Goal: Find specific page/section: Find specific page/section

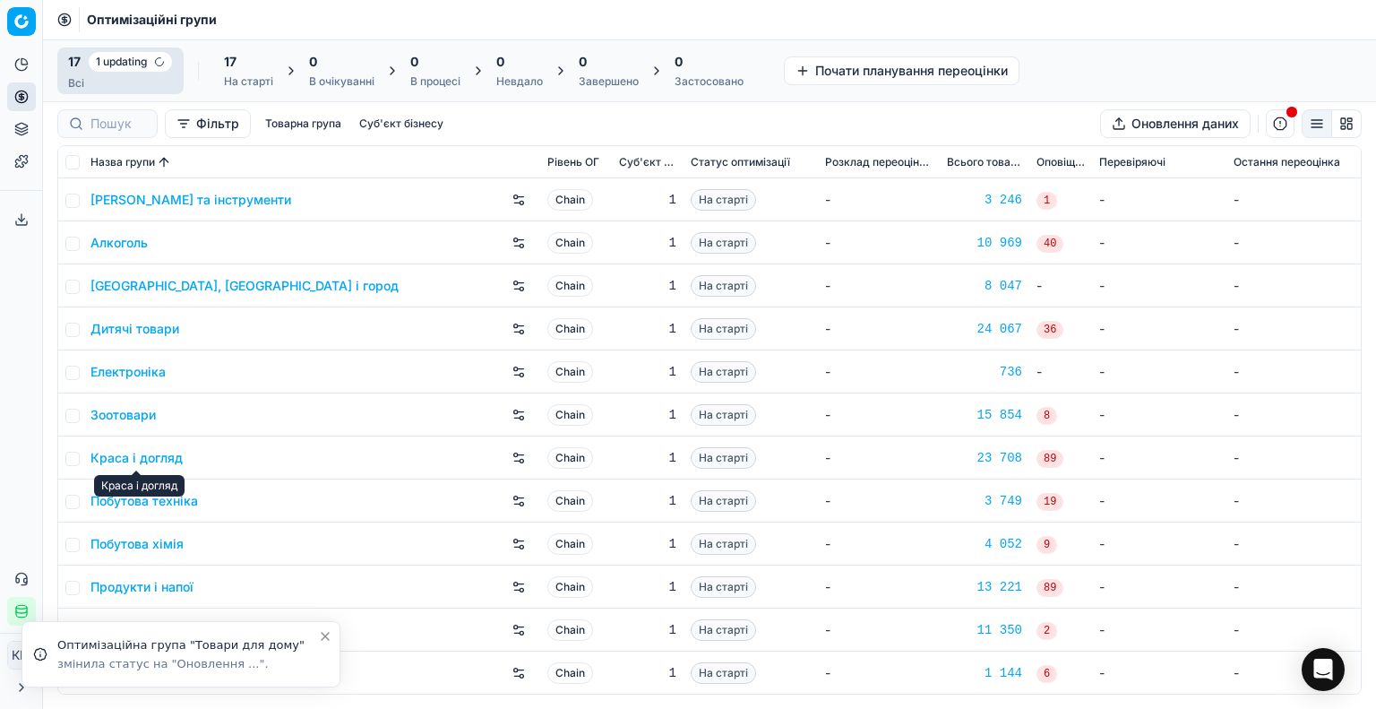
click at [158, 458] on link "Краса і догляд" at bounding box center [137, 458] width 92 height 18
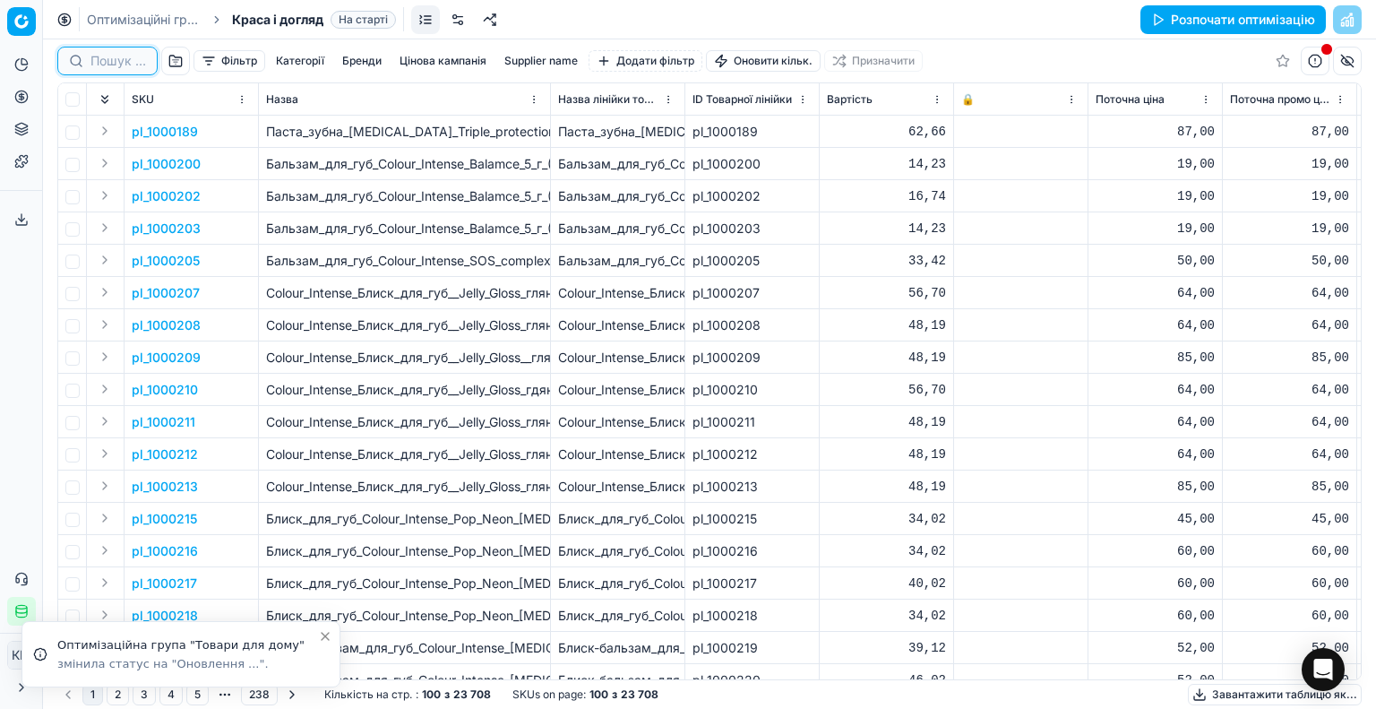
click at [123, 65] on input at bounding box center [119, 61] width 56 height 18
paste input "196097"
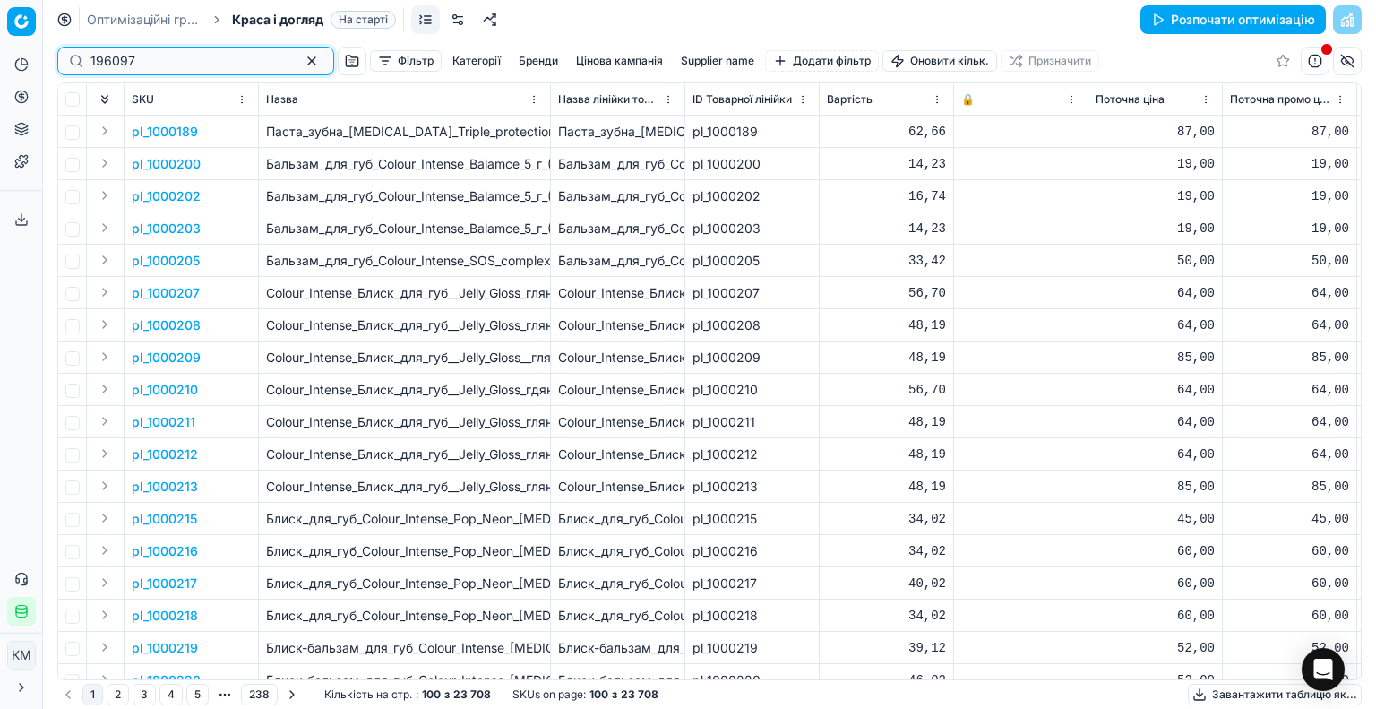
type input "196097"
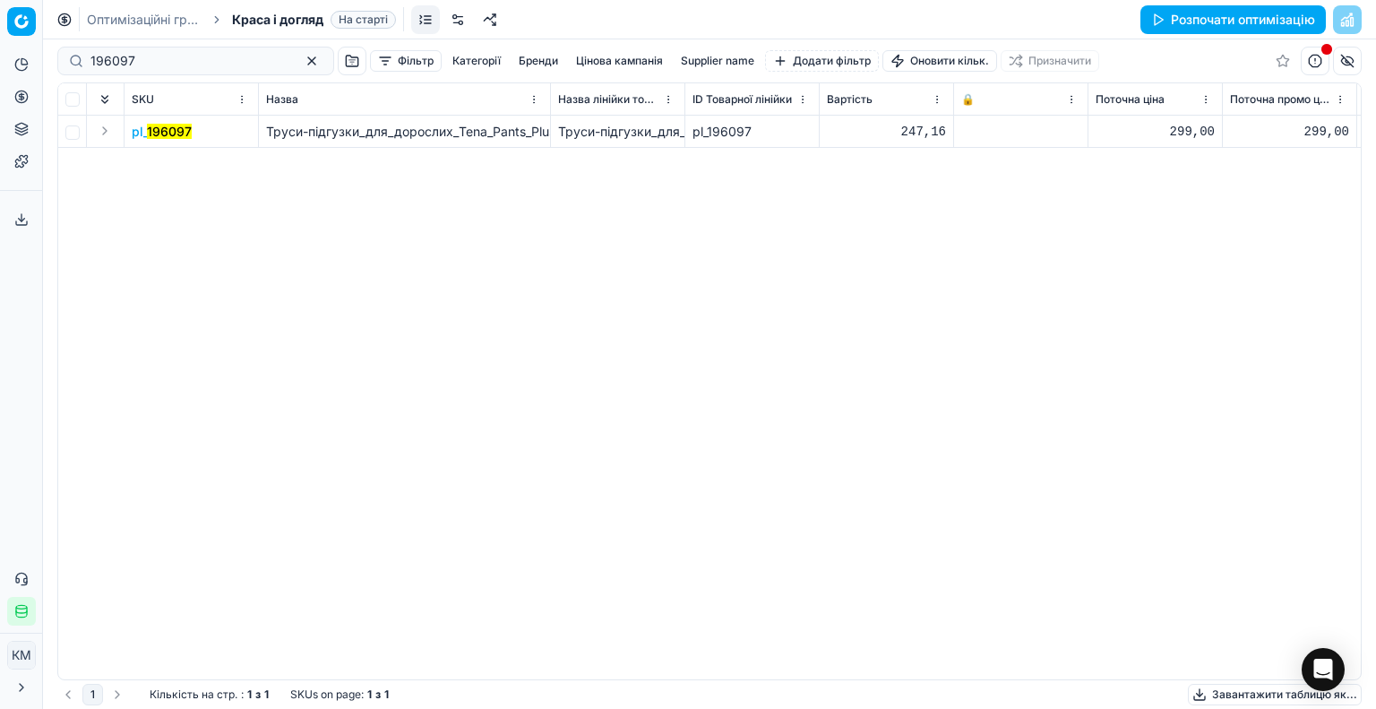
click at [186, 130] on mark "196097" at bounding box center [169, 131] width 45 height 15
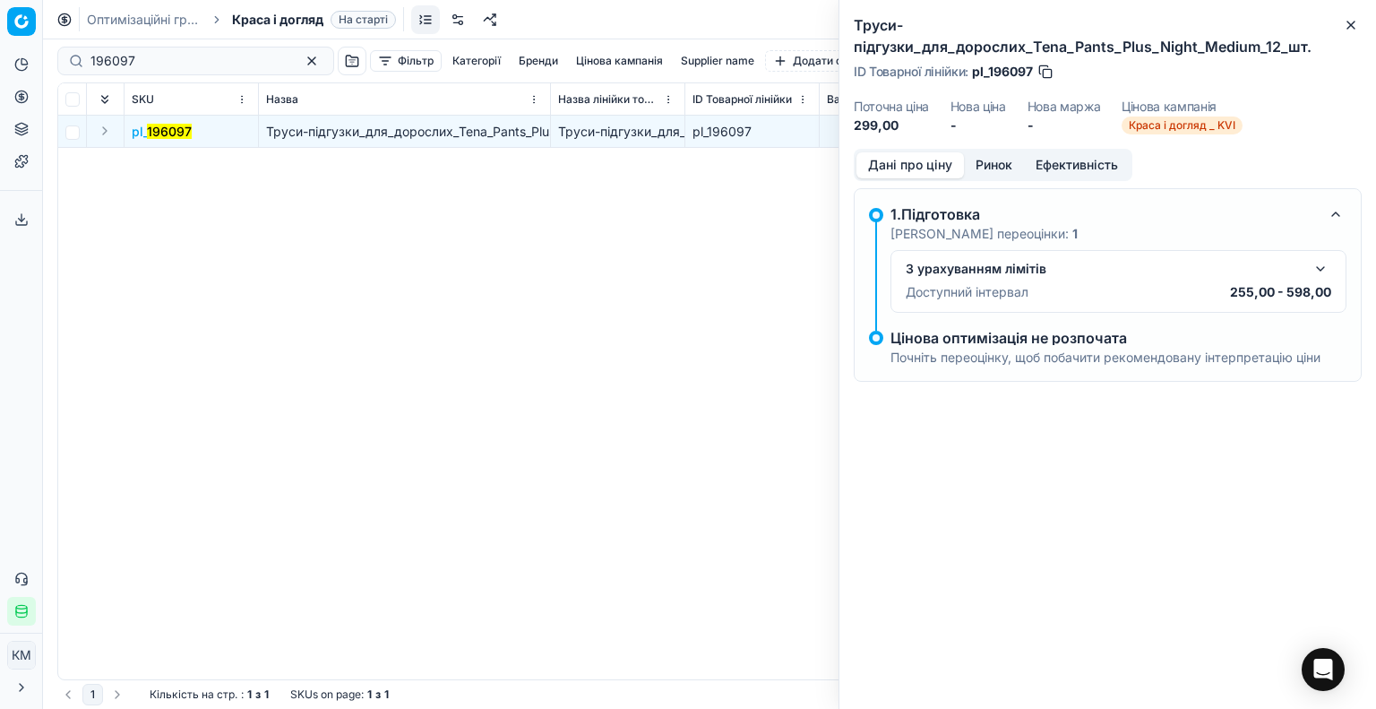
click at [1323, 269] on button "button" at bounding box center [1321, 269] width 22 height 22
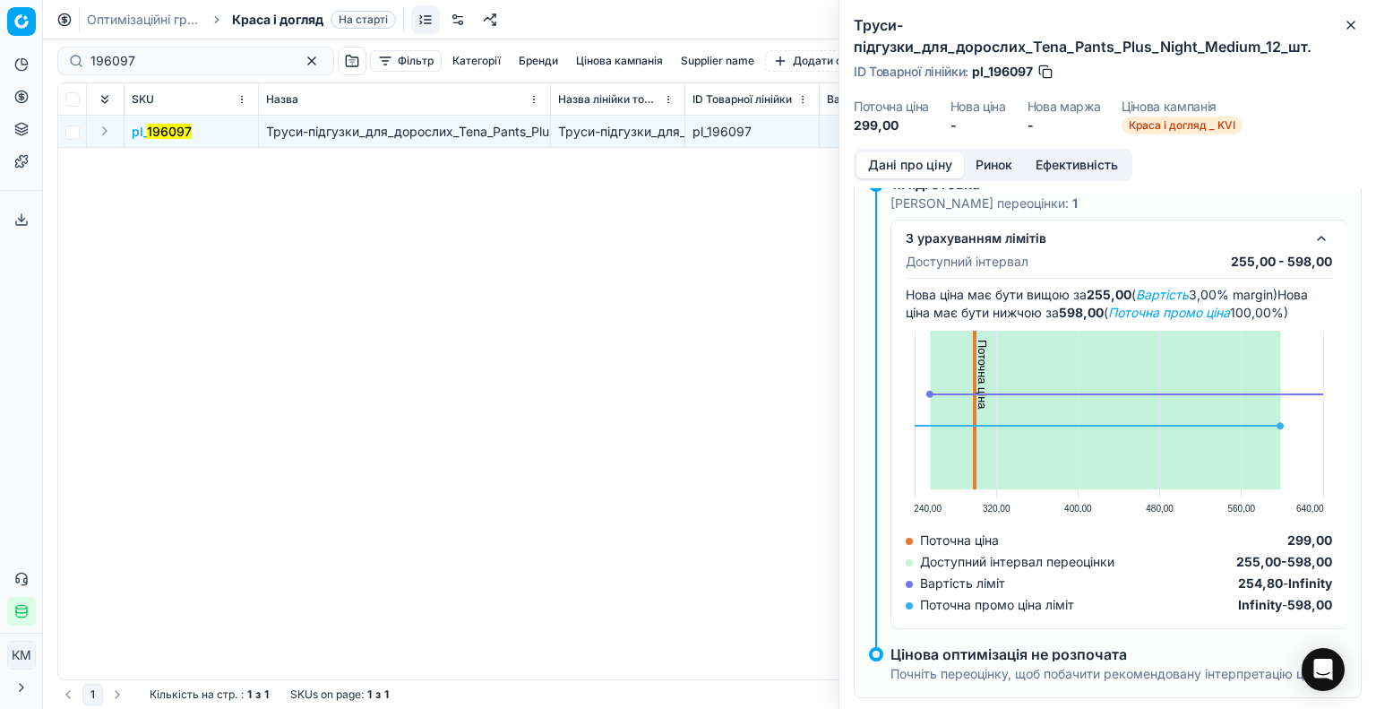
scroll to position [61, 0]
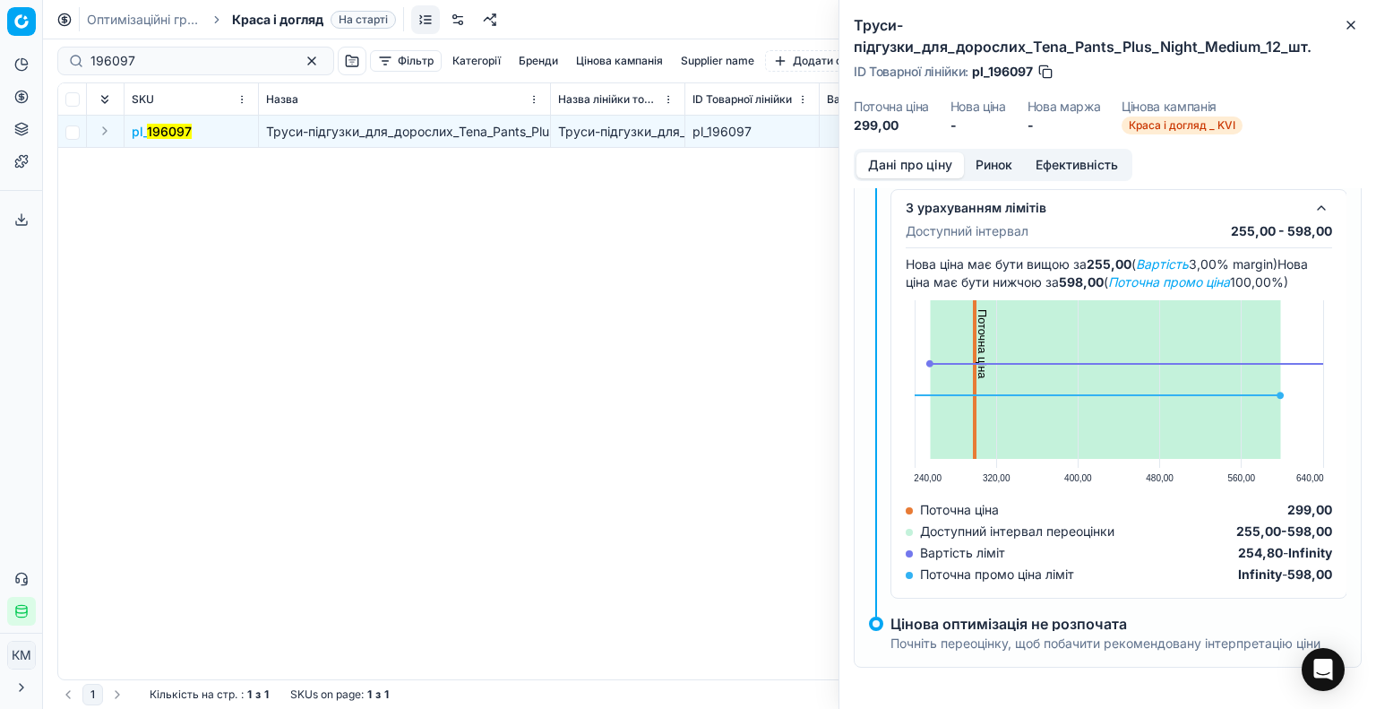
click at [988, 163] on button "Ринок" at bounding box center [994, 165] width 60 height 26
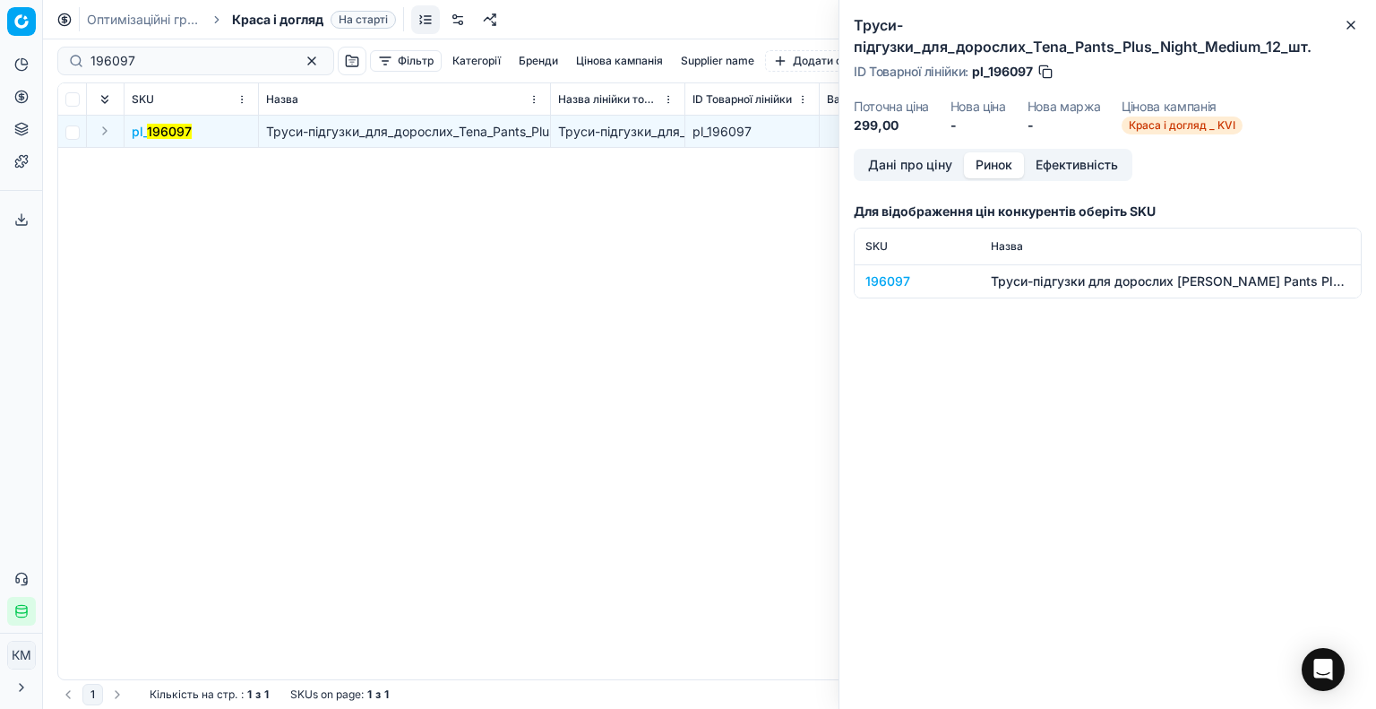
click at [893, 276] on div "196097" at bounding box center [918, 281] width 104 height 18
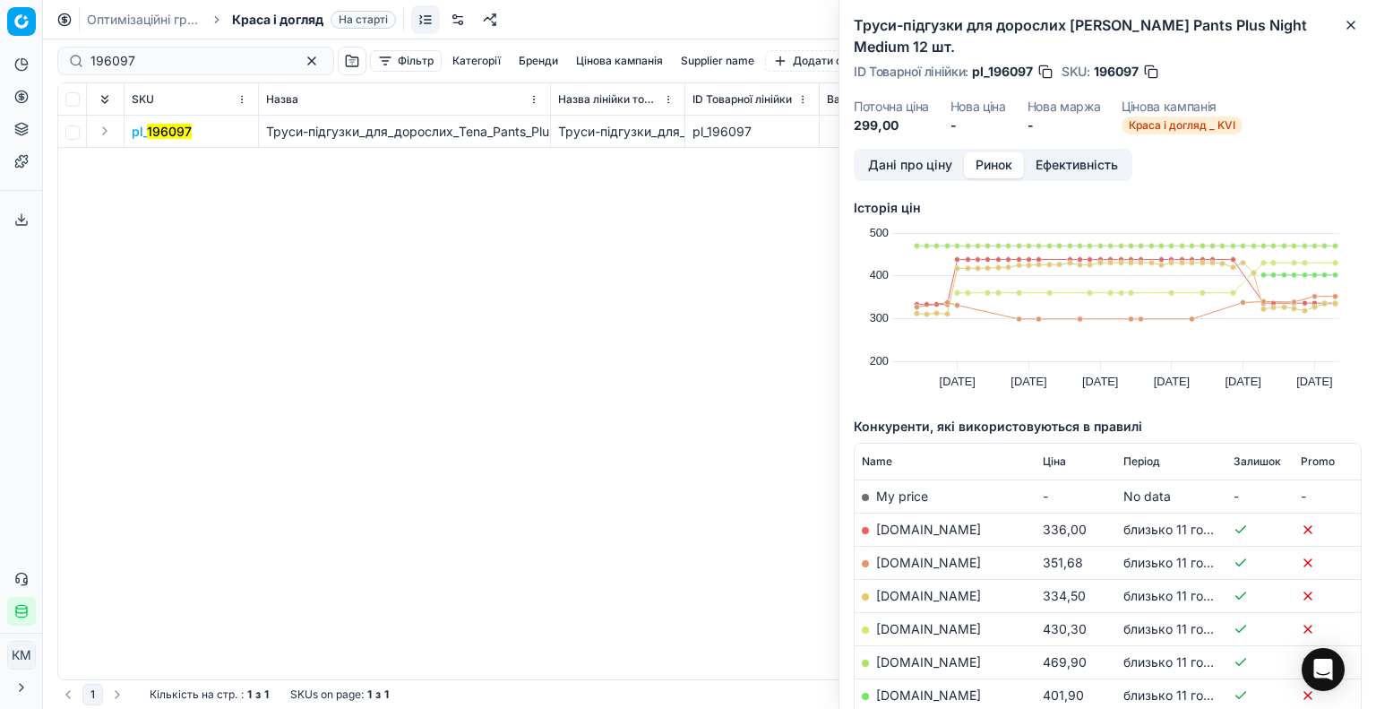
scroll to position [384, 0]
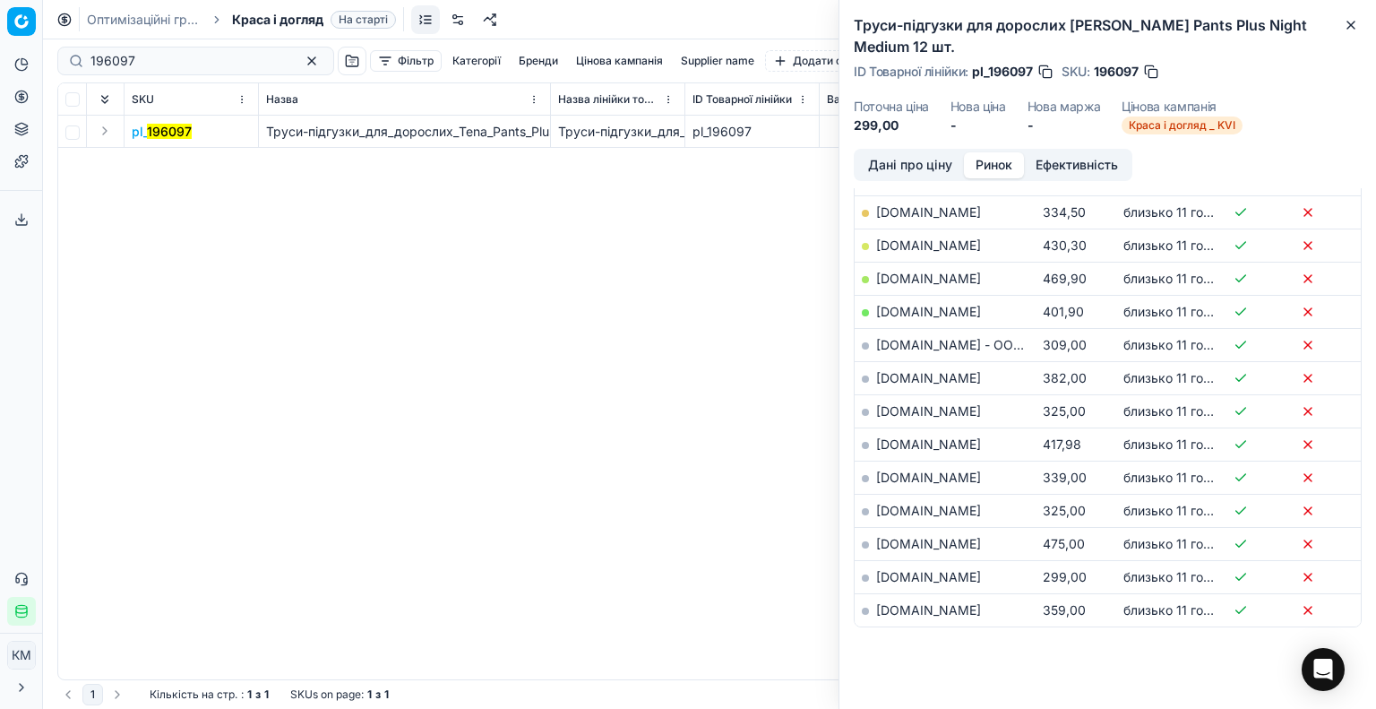
click at [753, 172] on div "pl_ 196097 Труси-підгузки_для_дорослих_Tena_Pants_Plus_Night_Мedium_12_шт. Трус…" at bounding box center [709, 398] width 1303 height 564
click at [1349, 21] on icon "button" at bounding box center [1351, 25] width 14 height 14
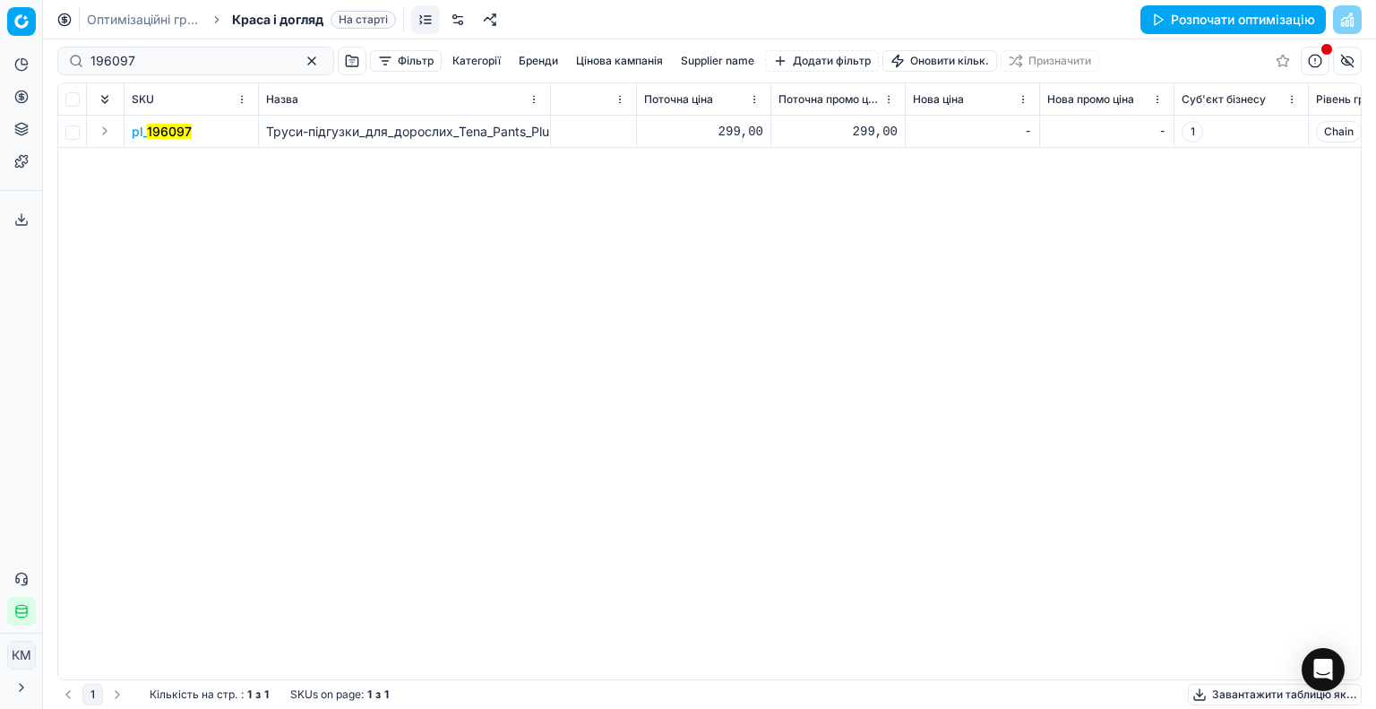
scroll to position [0, 670]
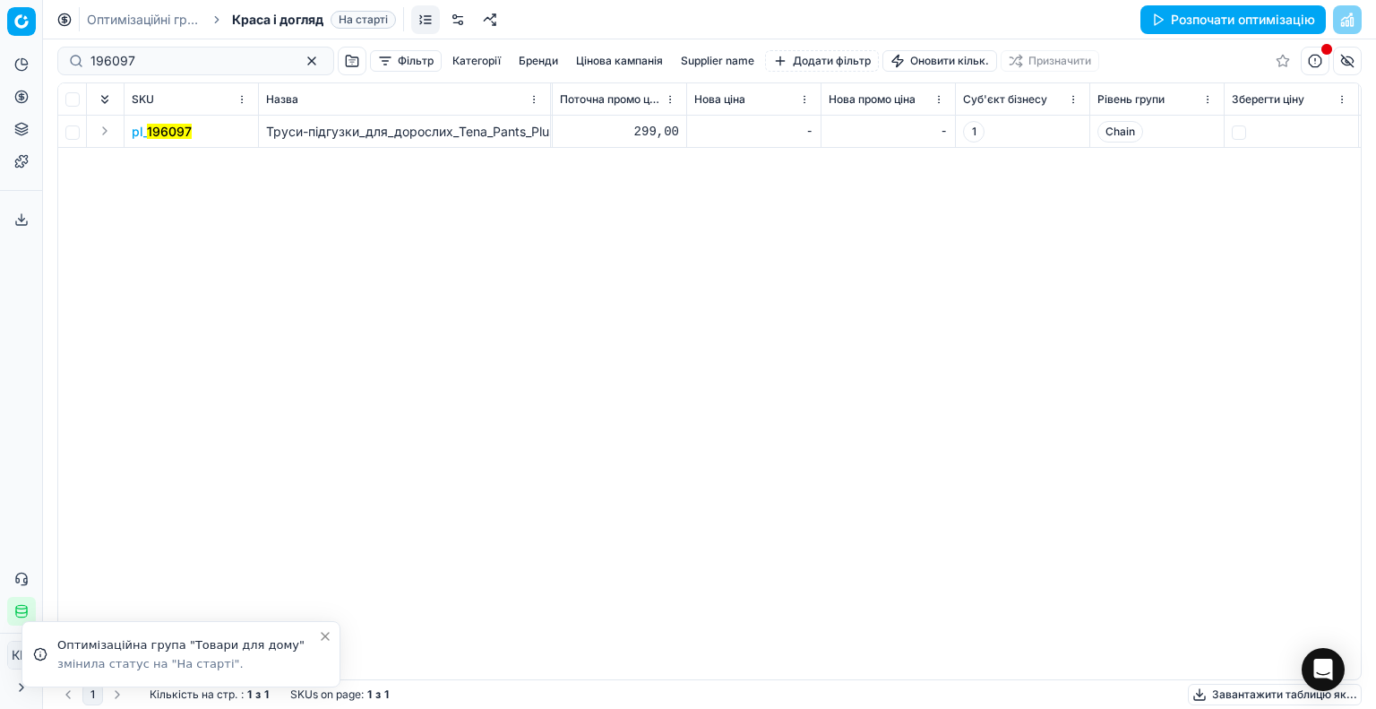
click at [1110, 275] on div "SKU Назва Назва лінійки товарів ID Товарної лінійки Вартість 🔒 Поточна ціна Пот…" at bounding box center [709, 381] width 1303 height 596
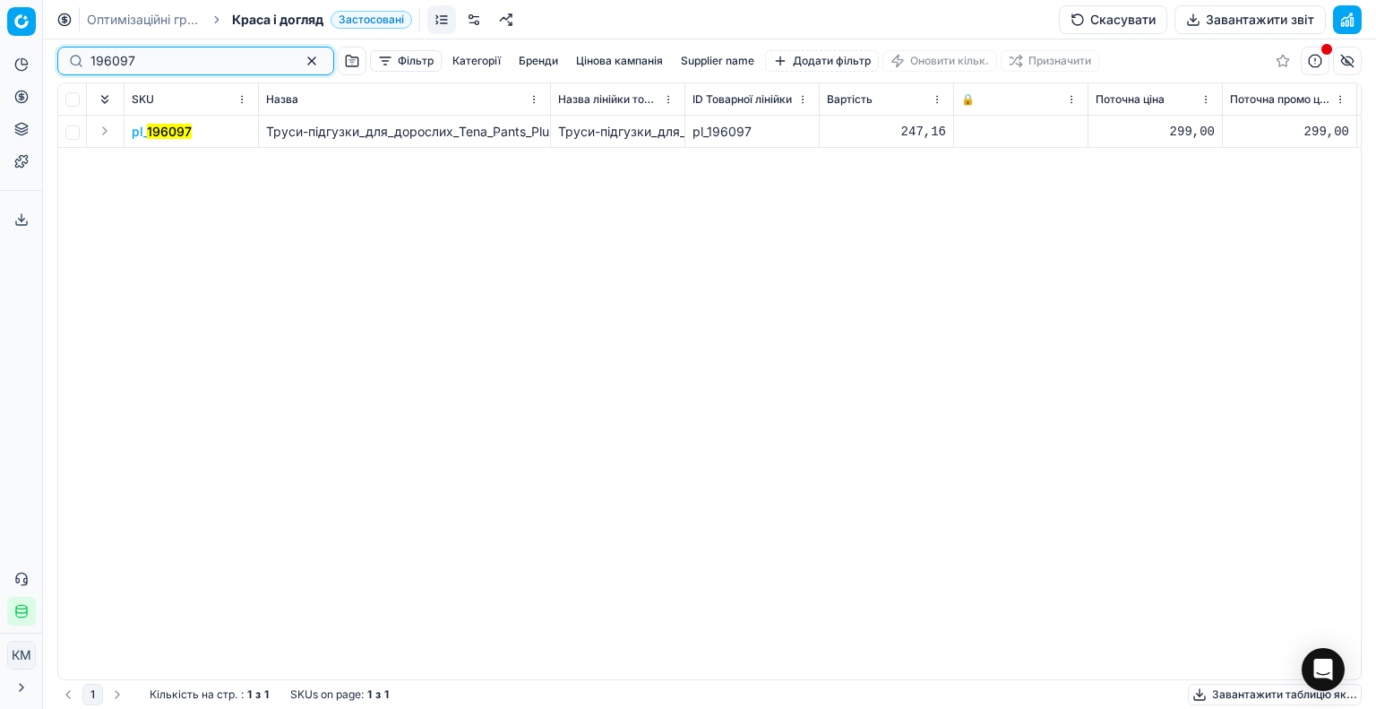
click at [301, 56] on button "button" at bounding box center [312, 61] width 22 height 22
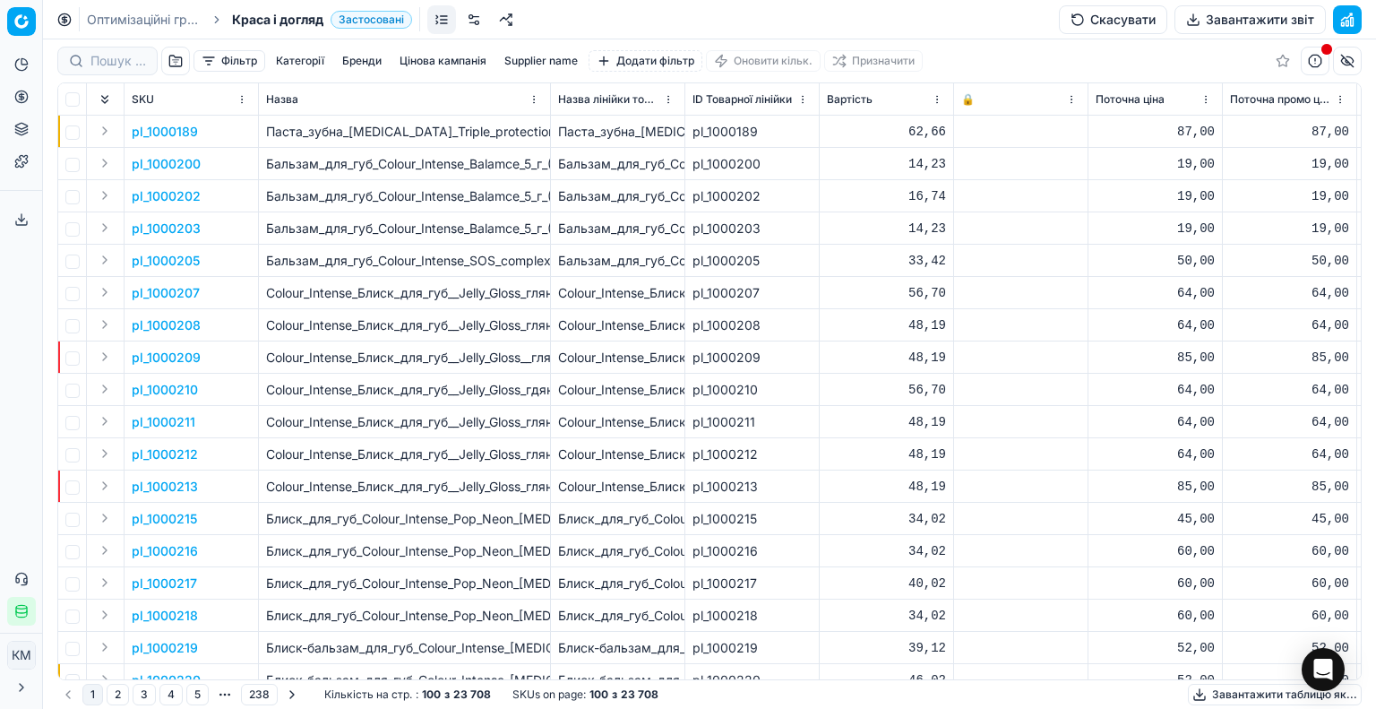
click at [254, 18] on span "Краса і догляд" at bounding box center [277, 20] width 91 height 18
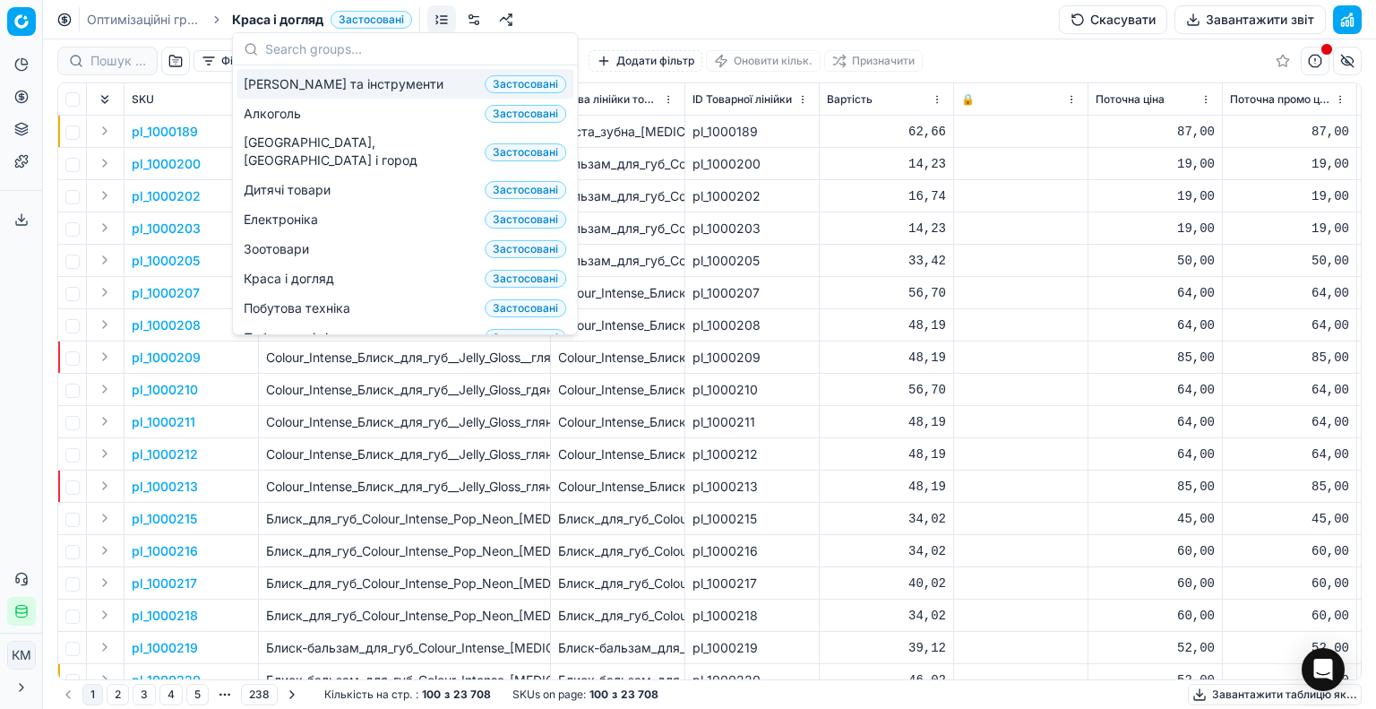
drag, startPoint x: 104, startPoint y: 11, endPoint x: 95, endPoint y: 17, distance: 10.9
click at [104, 12] on link "Оптимізаційні групи" at bounding box center [144, 20] width 115 height 18
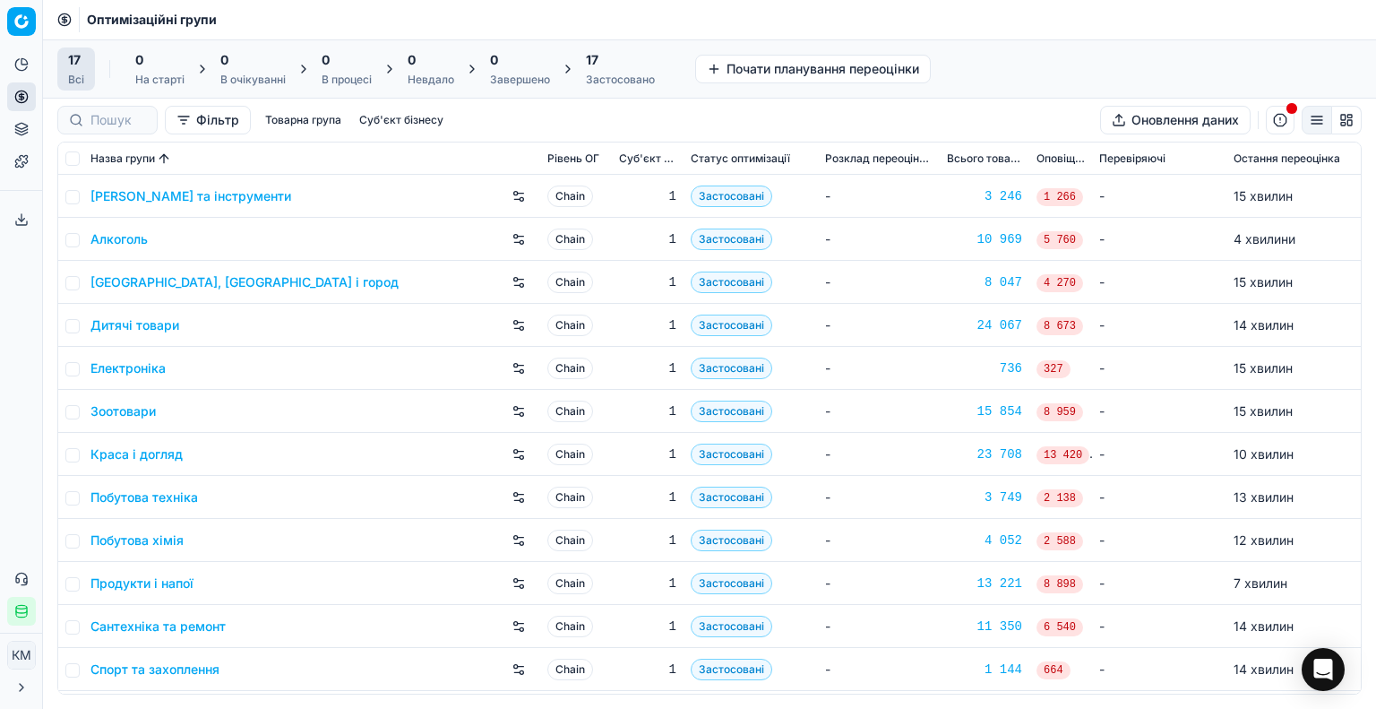
click at [161, 539] on link "Побутова хімія" at bounding box center [137, 540] width 93 height 18
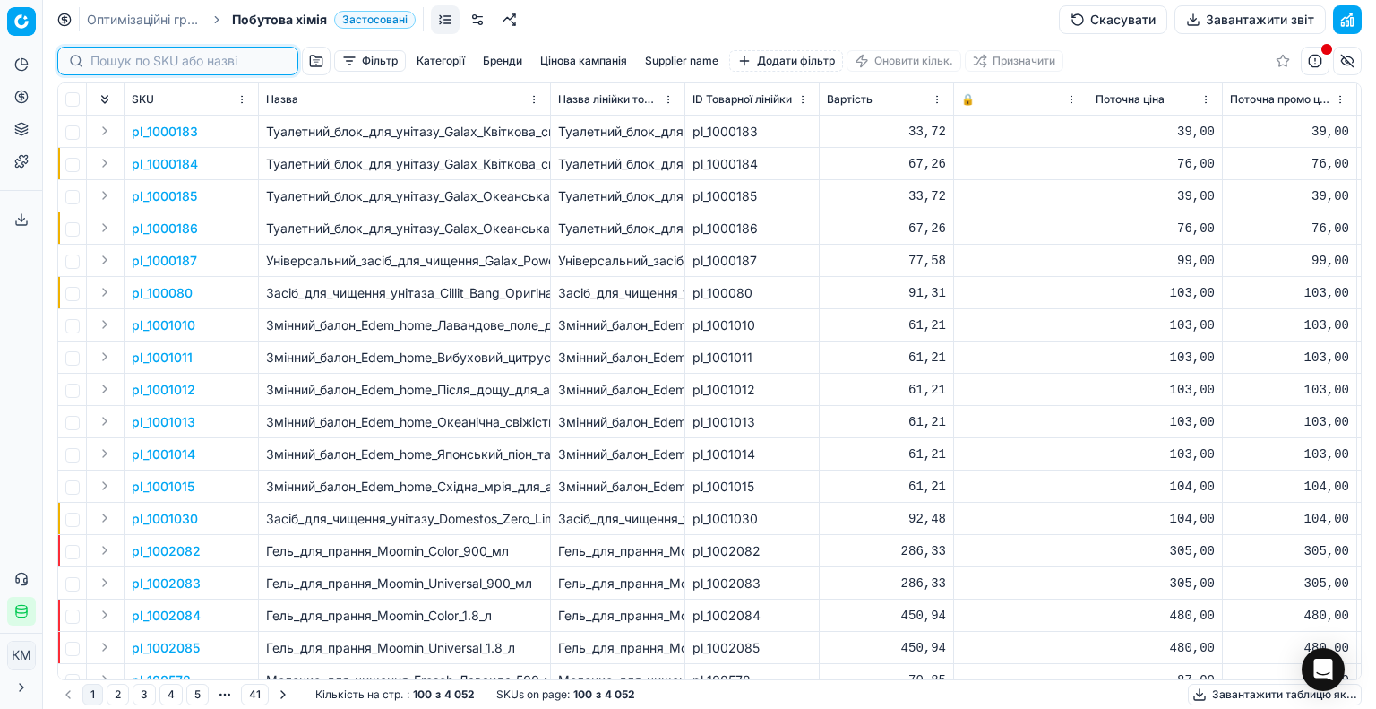
click at [125, 65] on input at bounding box center [189, 61] width 196 height 18
paste input "Туалетний папір Zewa Deluxe Персик 3 шари 32 рулони"
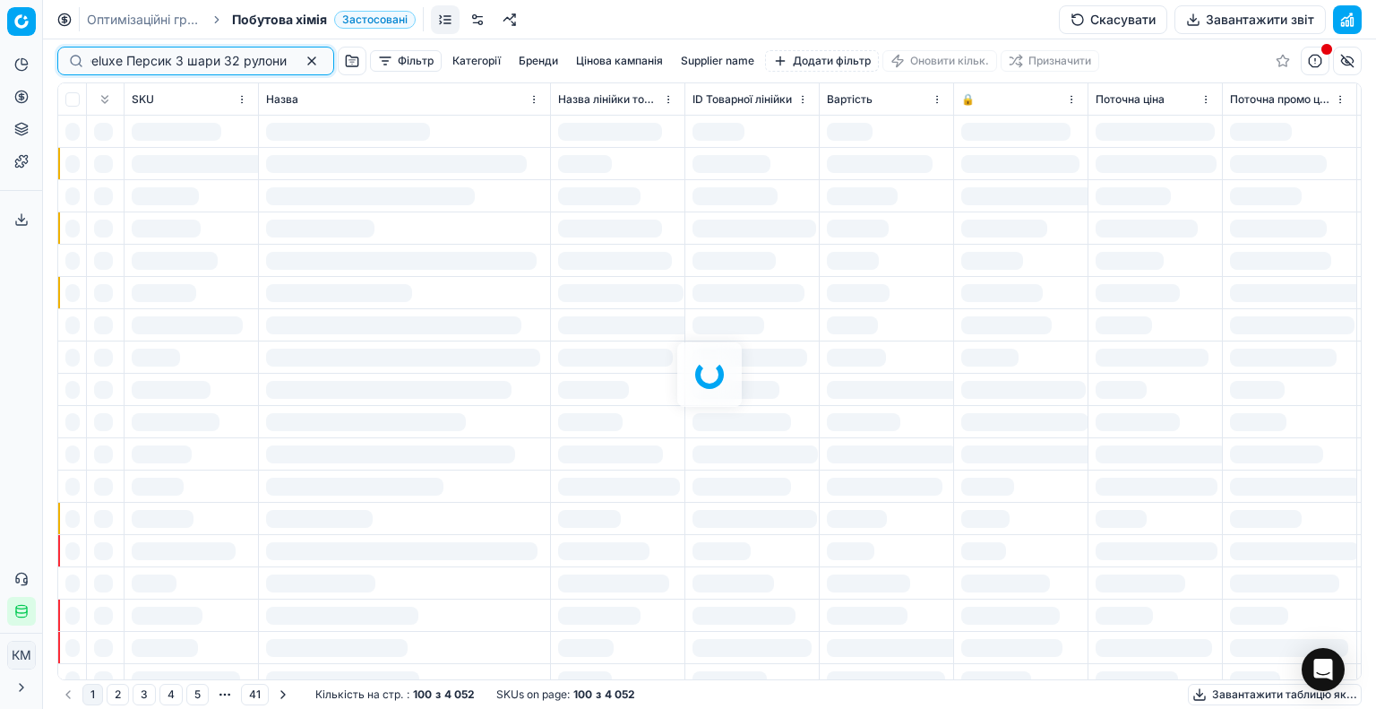
type input "Туалетний папір Zewa Deluxe Персик 3 шари 32 рулони"
click at [283, 63] on div at bounding box center [709, 373] width 1333 height 669
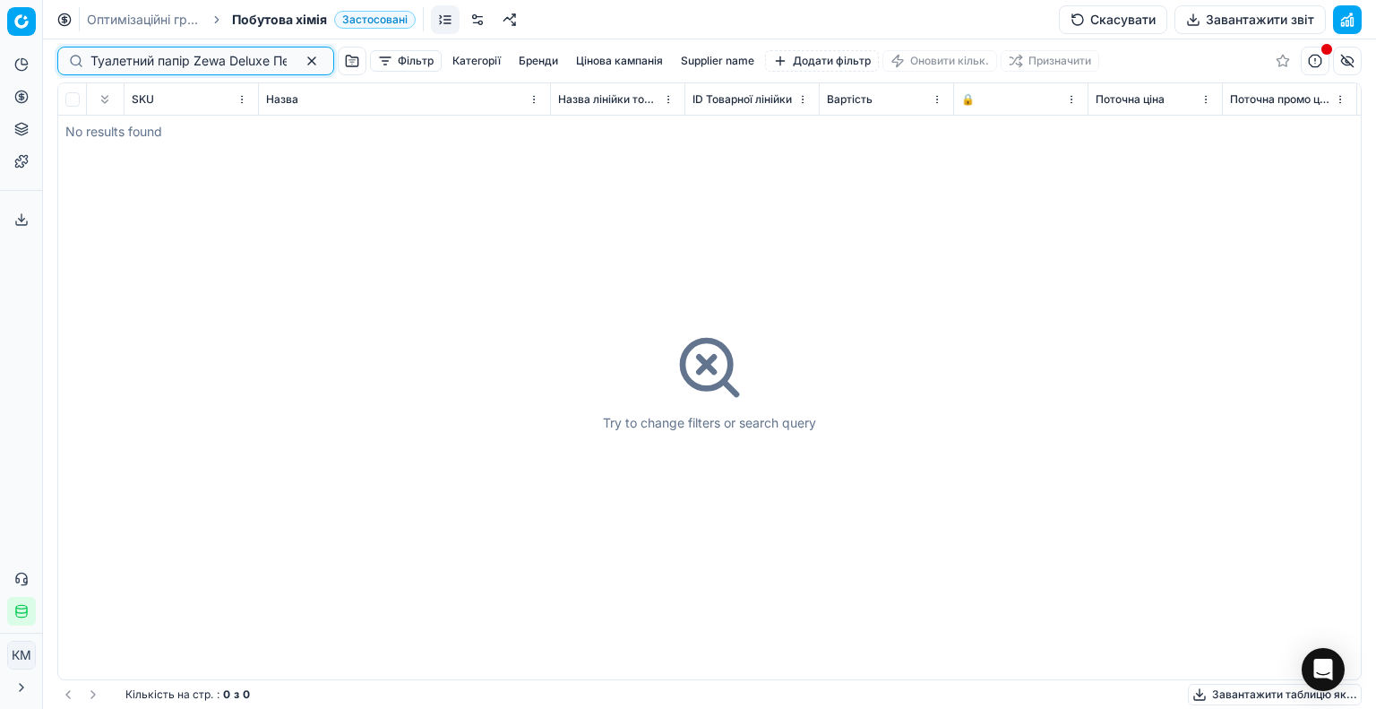
click at [301, 56] on button "button" at bounding box center [312, 61] width 22 height 22
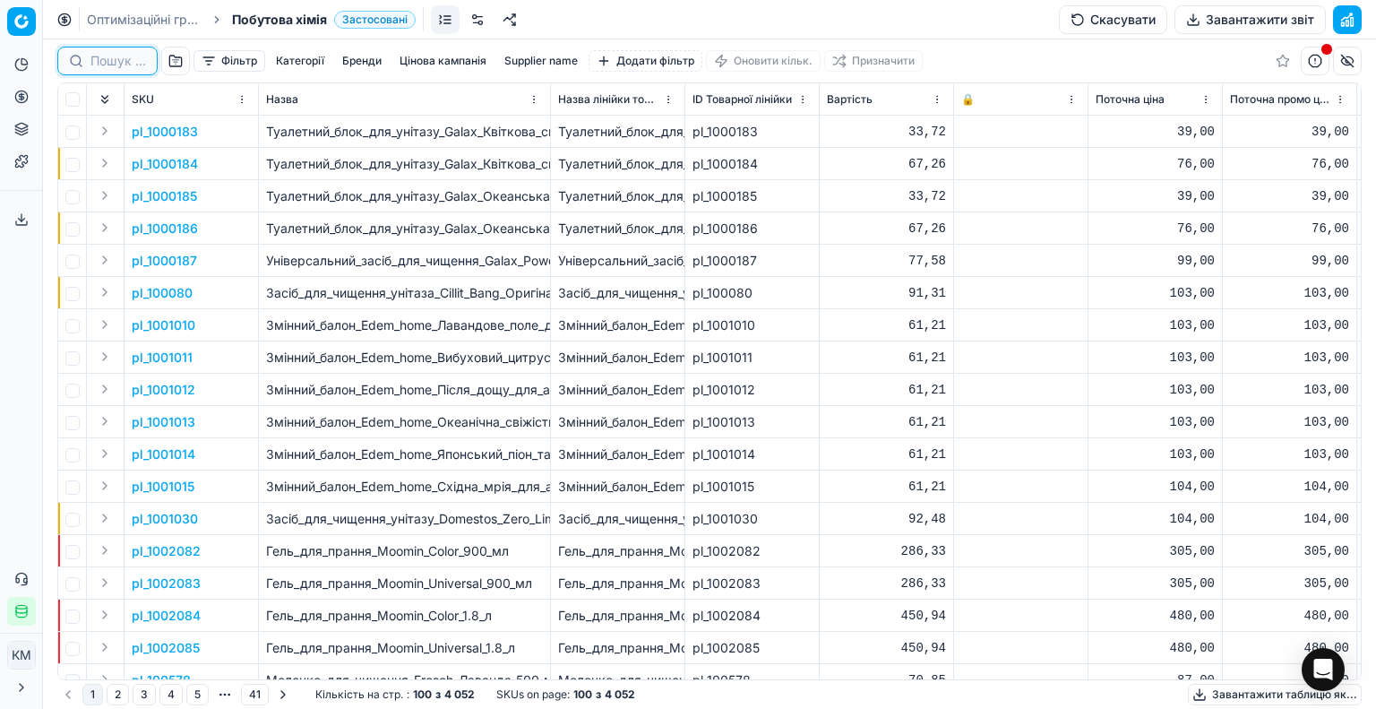
click at [120, 64] on input at bounding box center [119, 61] width 56 height 18
paste input "1231101"
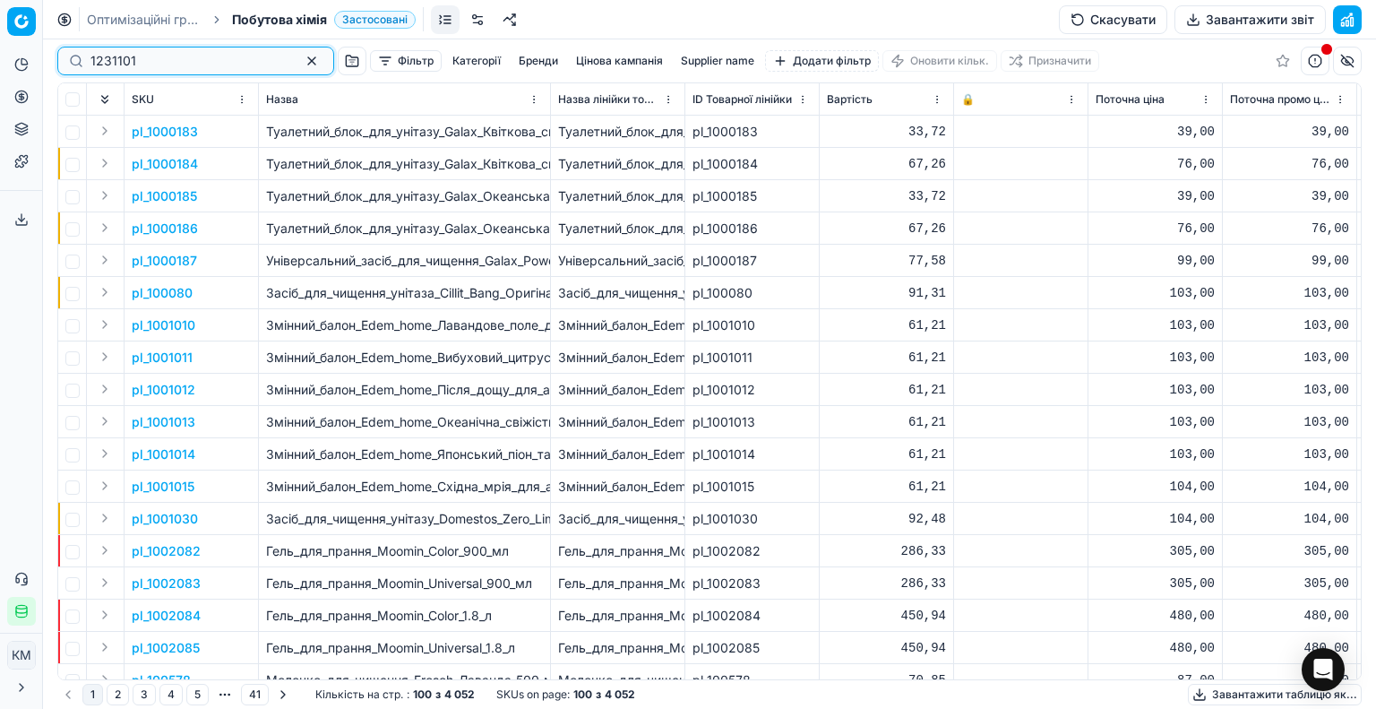
type input "1231101"
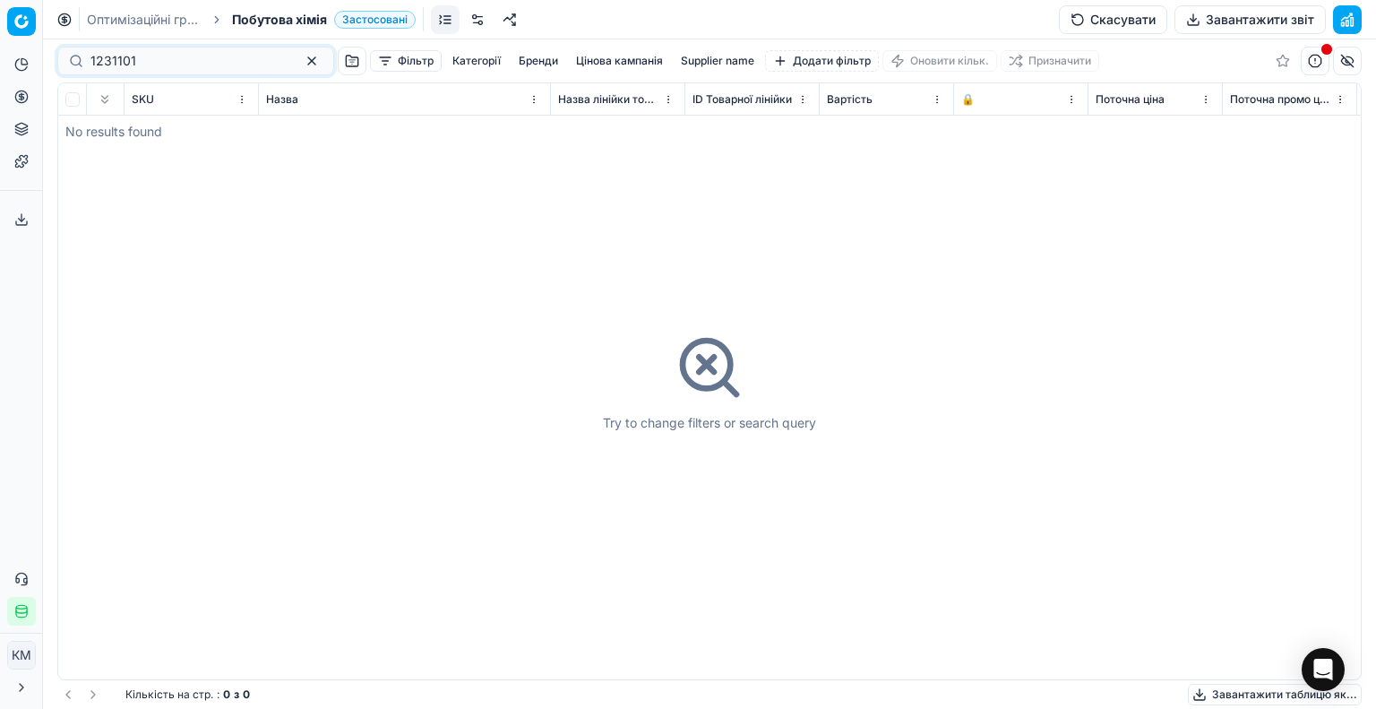
click at [161, 13] on link "Оптимізаційні групи" at bounding box center [144, 20] width 115 height 18
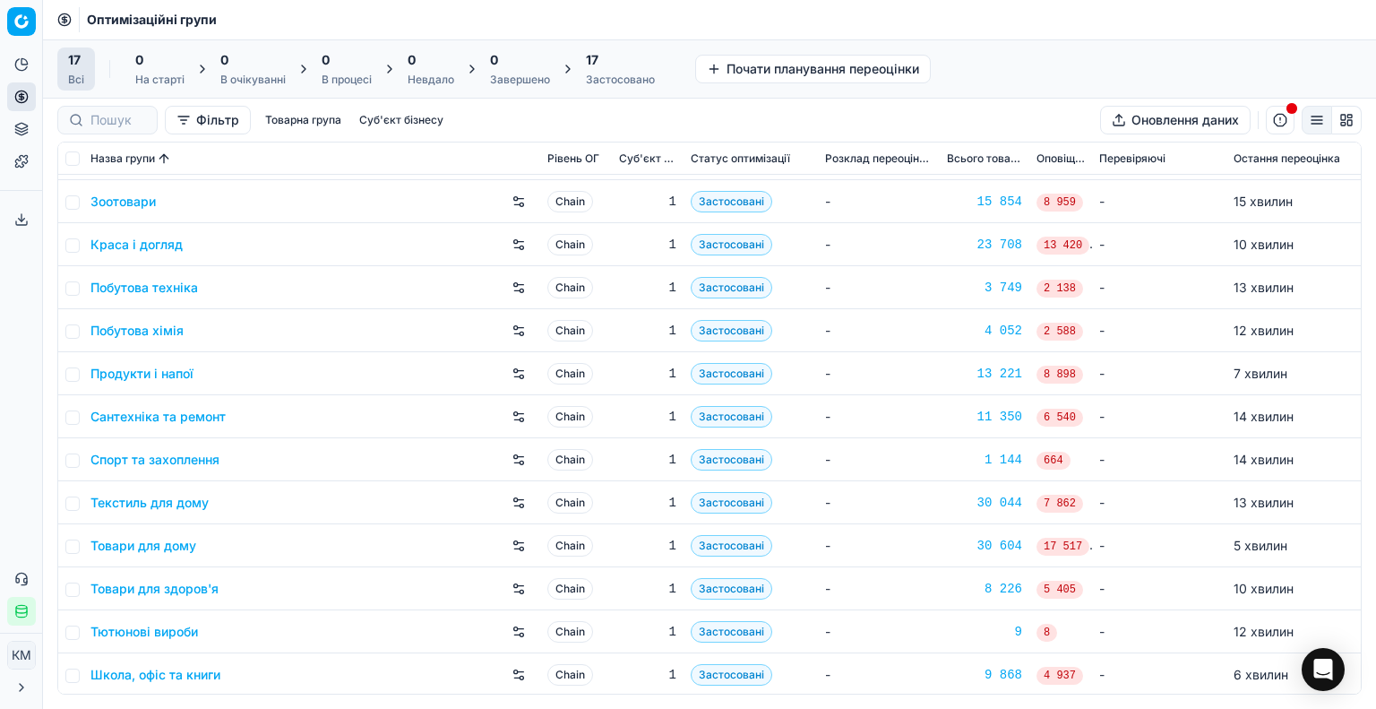
scroll to position [211, 0]
click at [167, 547] on link "Товари для дому" at bounding box center [144, 544] width 106 height 18
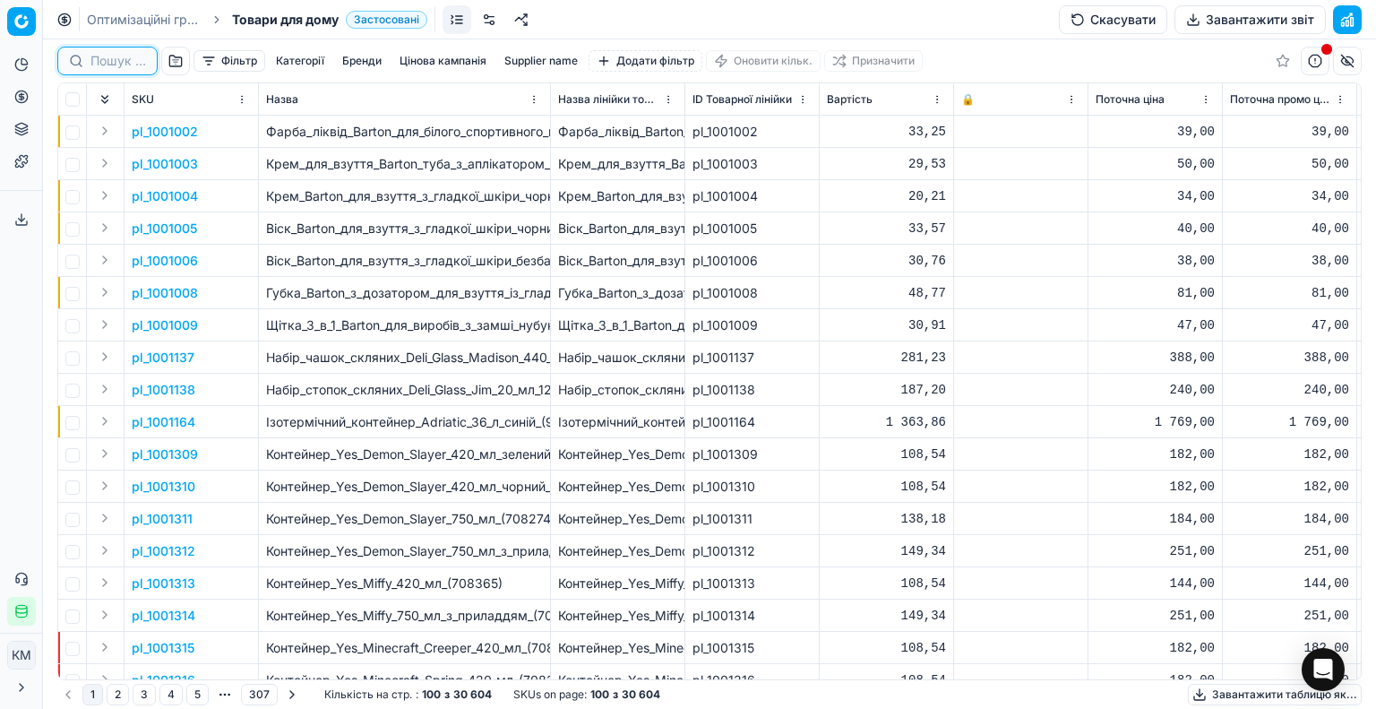
click at [121, 62] on input at bounding box center [119, 61] width 56 height 18
paste input "1231101"
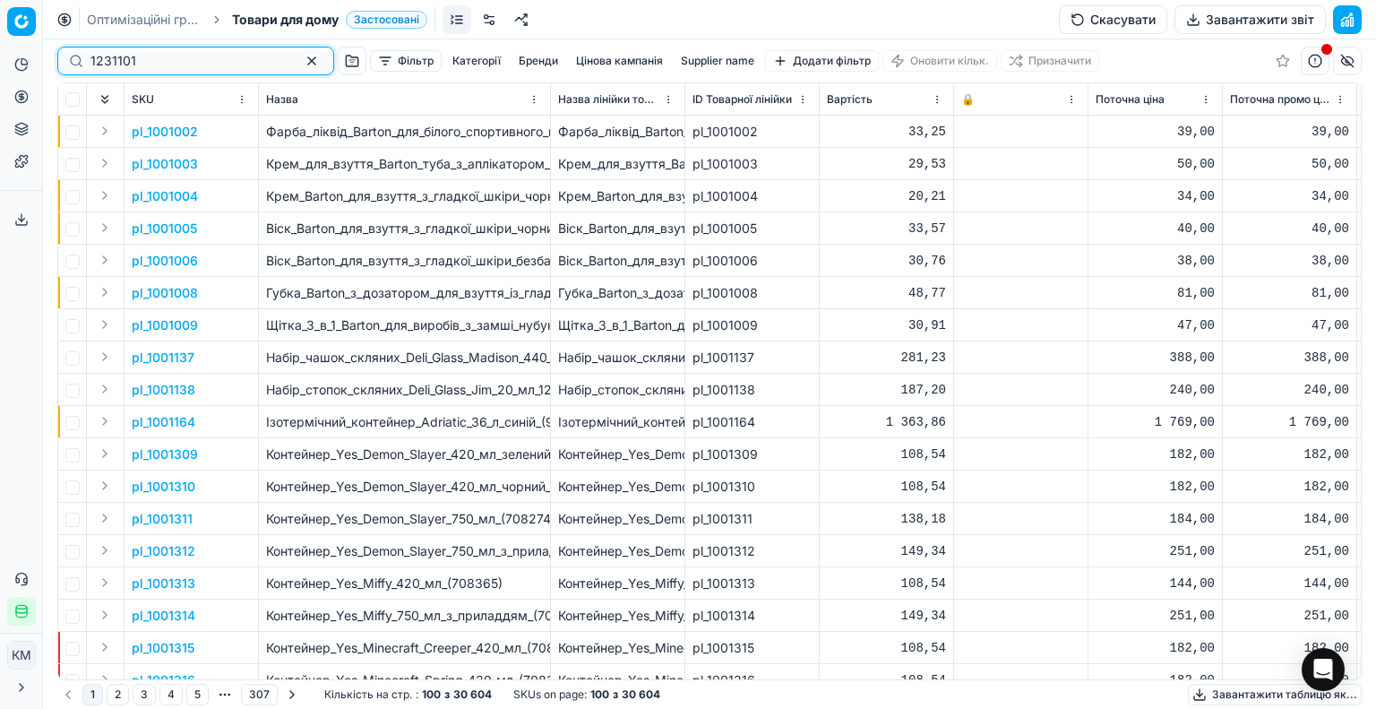
type input "1231101"
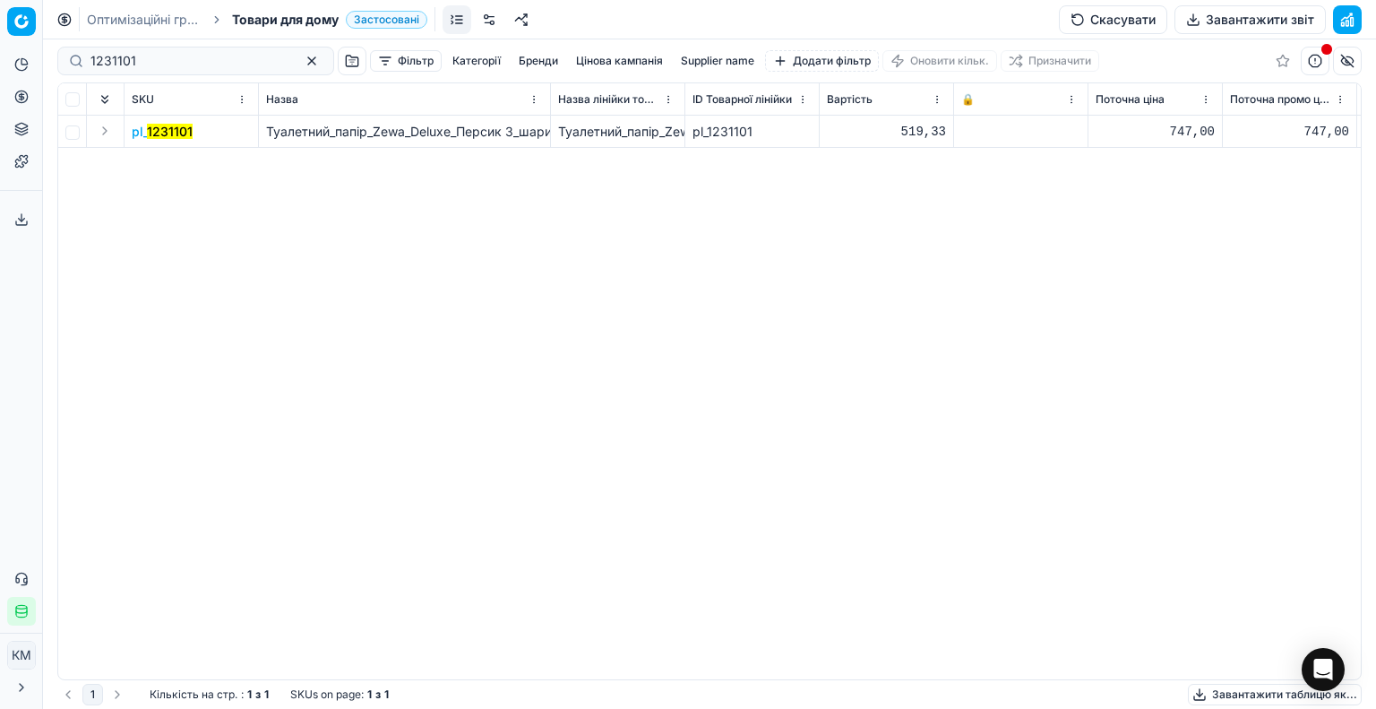
click at [185, 132] on mark "1231101" at bounding box center [170, 131] width 46 height 15
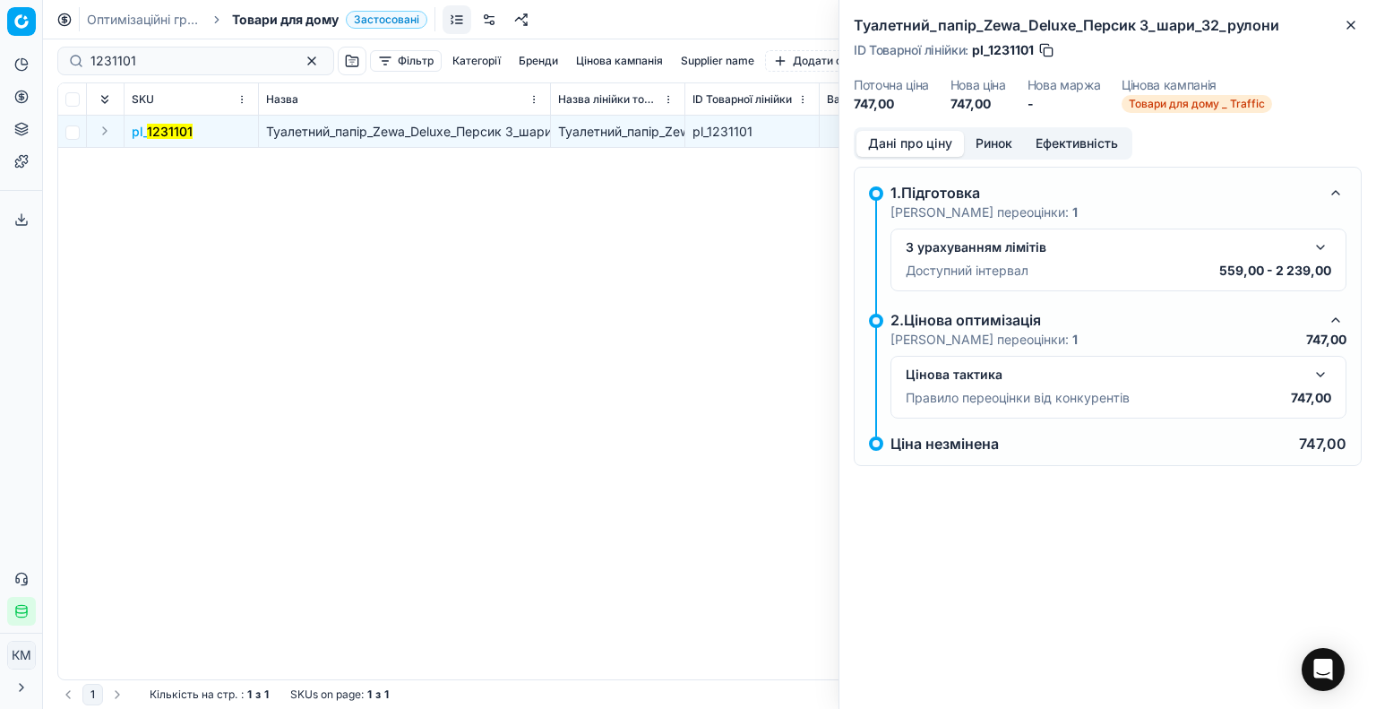
click at [1320, 377] on button "button" at bounding box center [1321, 375] width 22 height 22
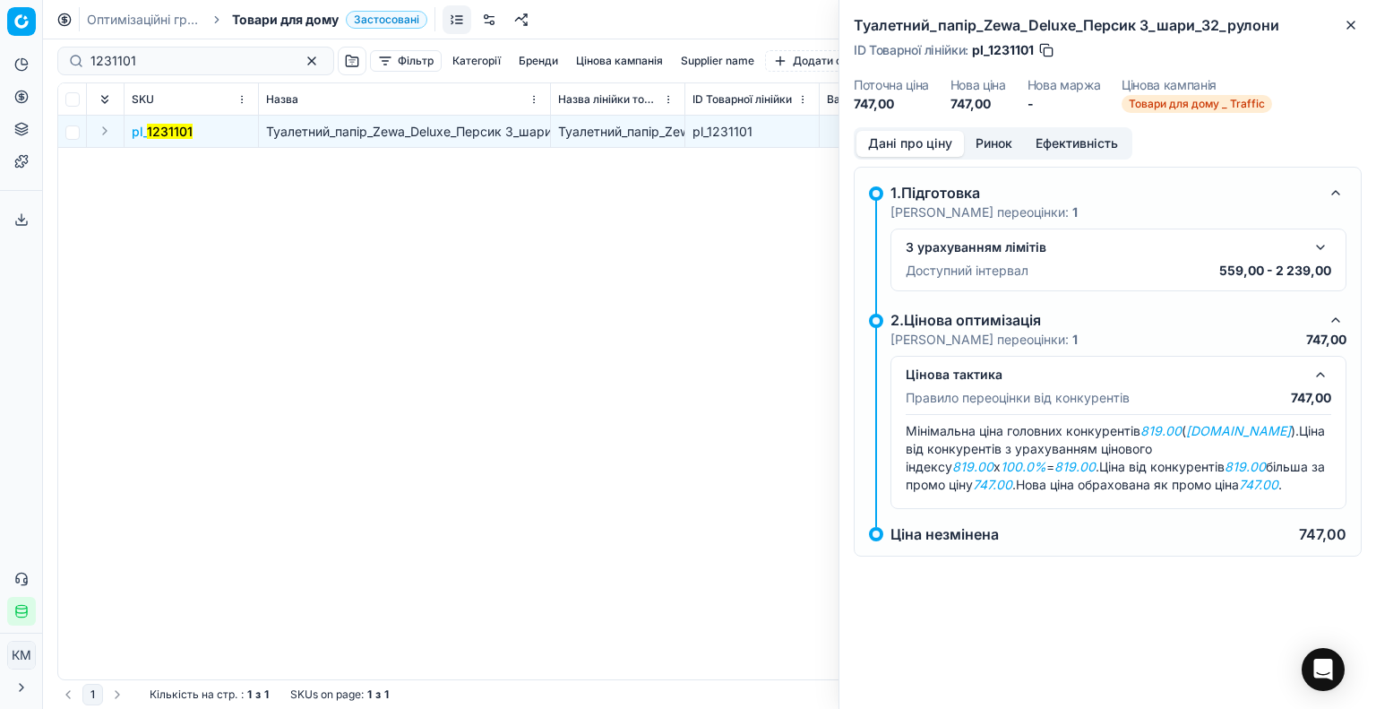
click at [996, 135] on button "Ринок" at bounding box center [994, 144] width 60 height 26
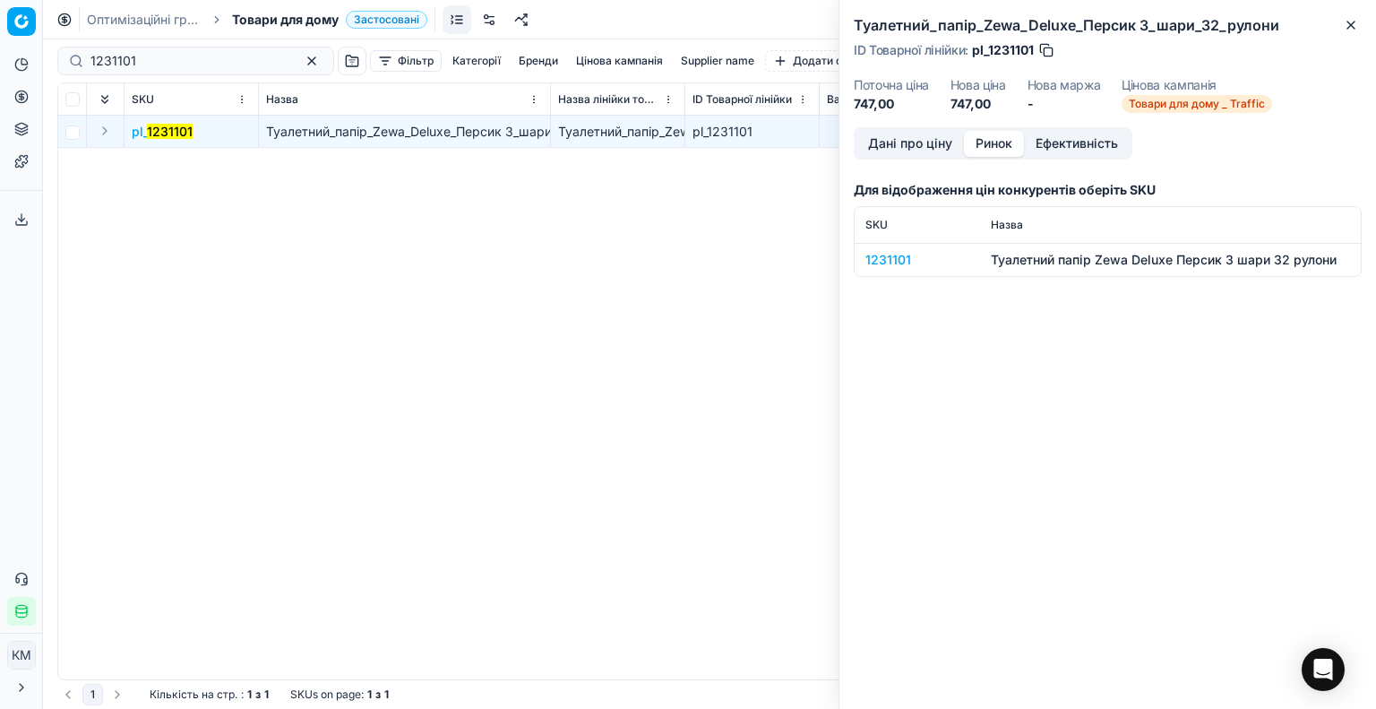
click at [887, 251] on div "1231101" at bounding box center [918, 260] width 104 height 18
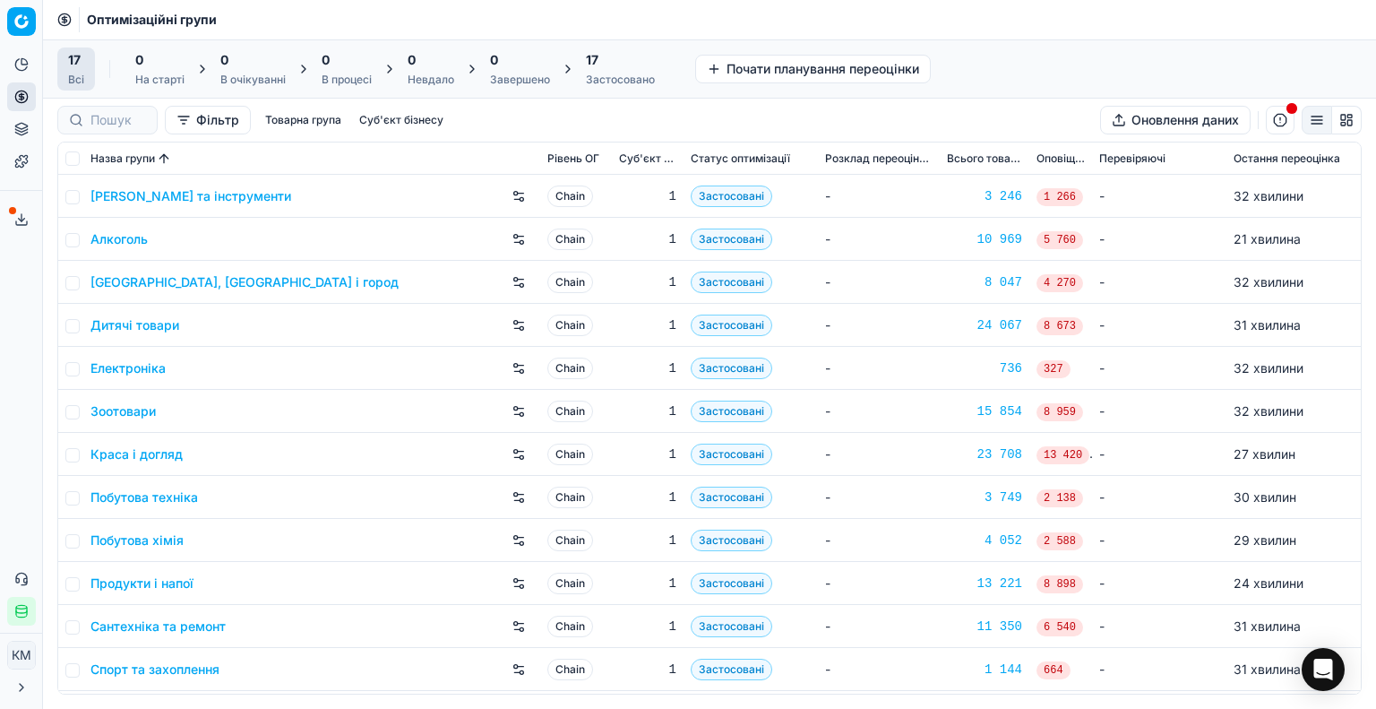
click at [154, 461] on link "Краса і догляд" at bounding box center [137, 454] width 92 height 18
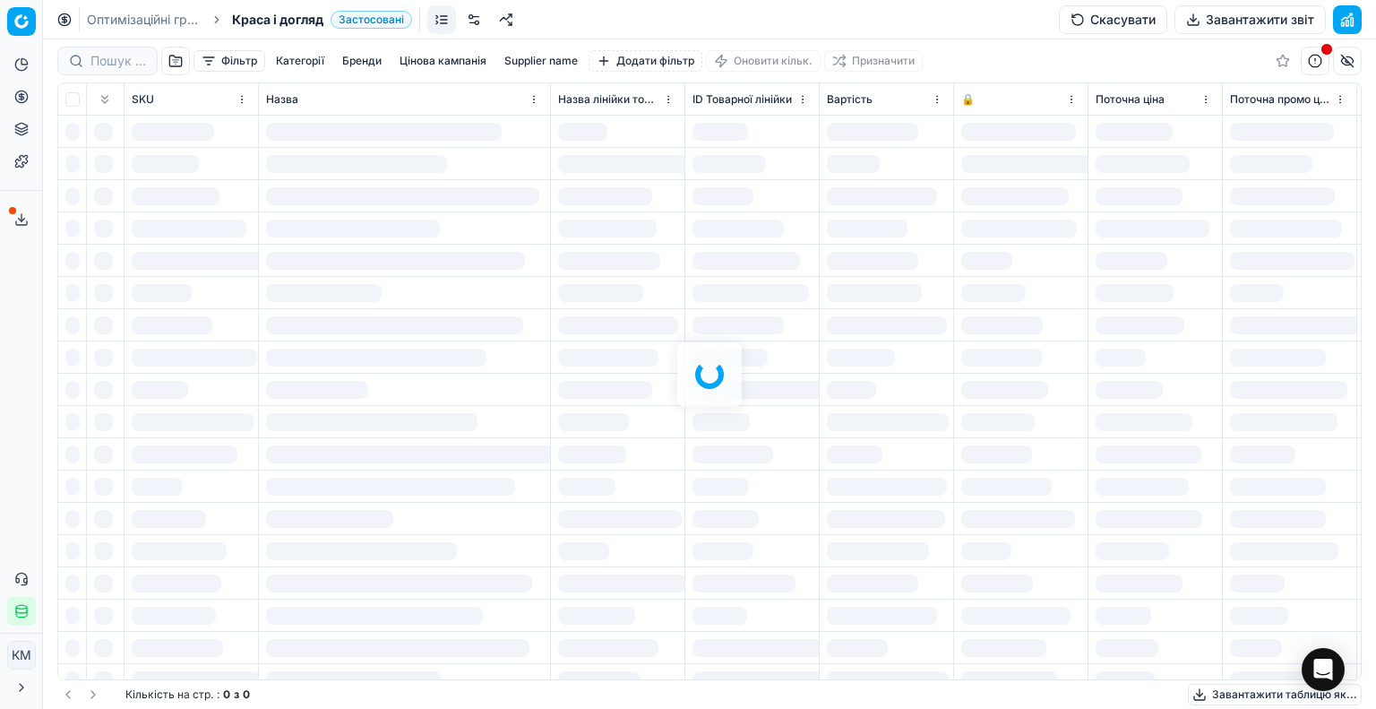
click at [115, 60] on div at bounding box center [709, 373] width 1333 height 669
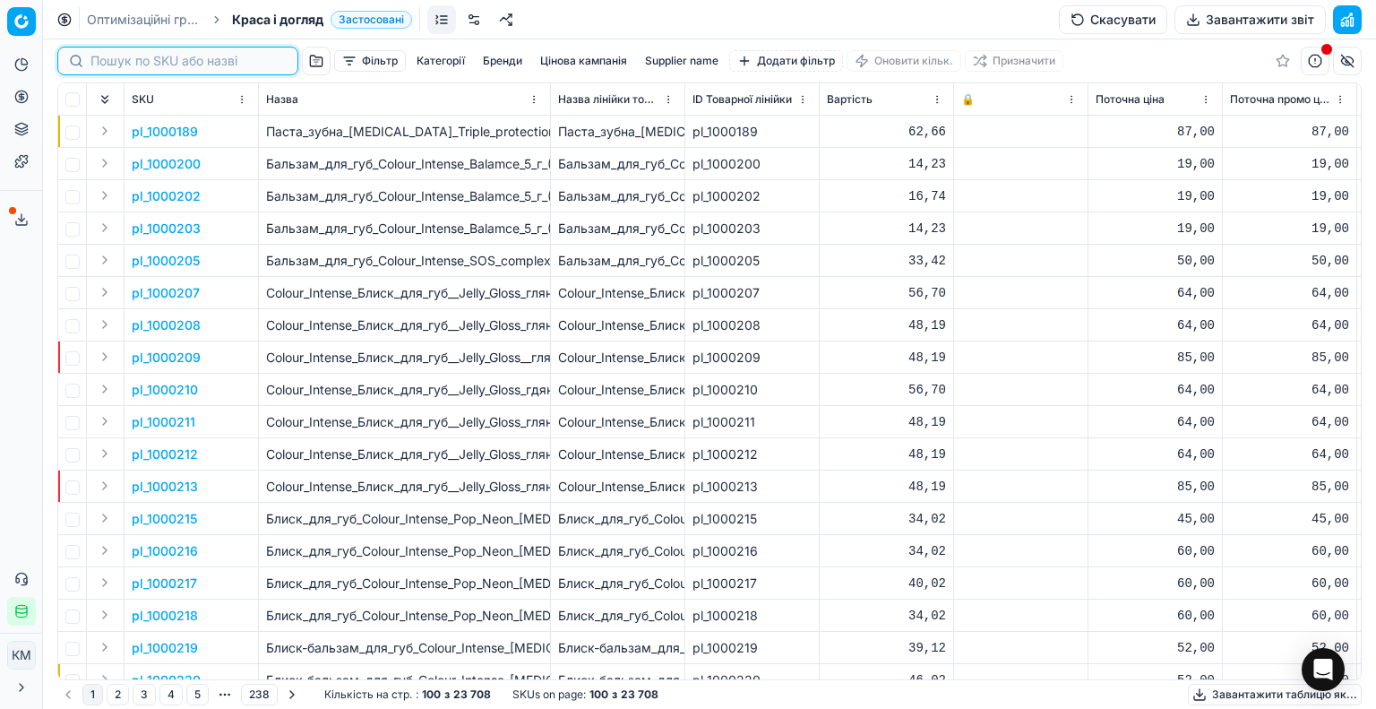
click at [117, 63] on input at bounding box center [189, 61] width 196 height 18
paste input "605746"
type input "605746"
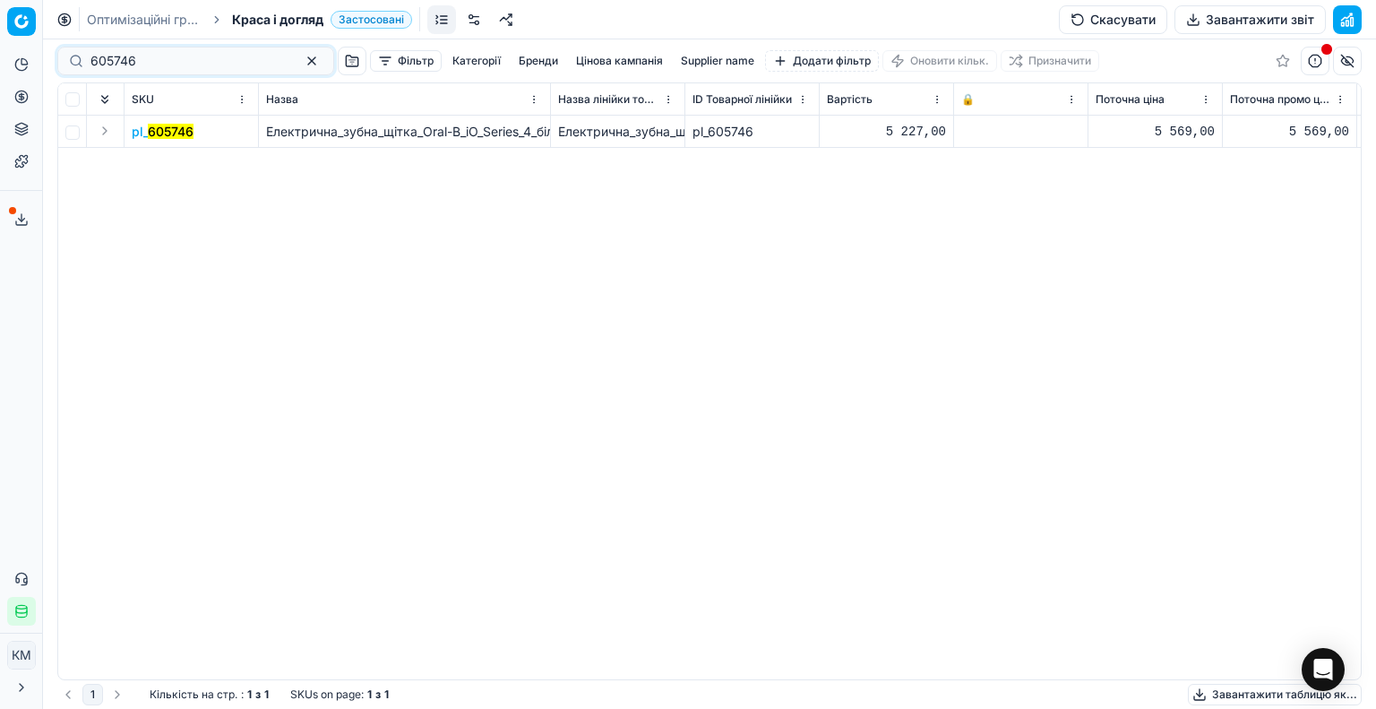
click at [172, 139] on mark "605746" at bounding box center [171, 131] width 46 height 15
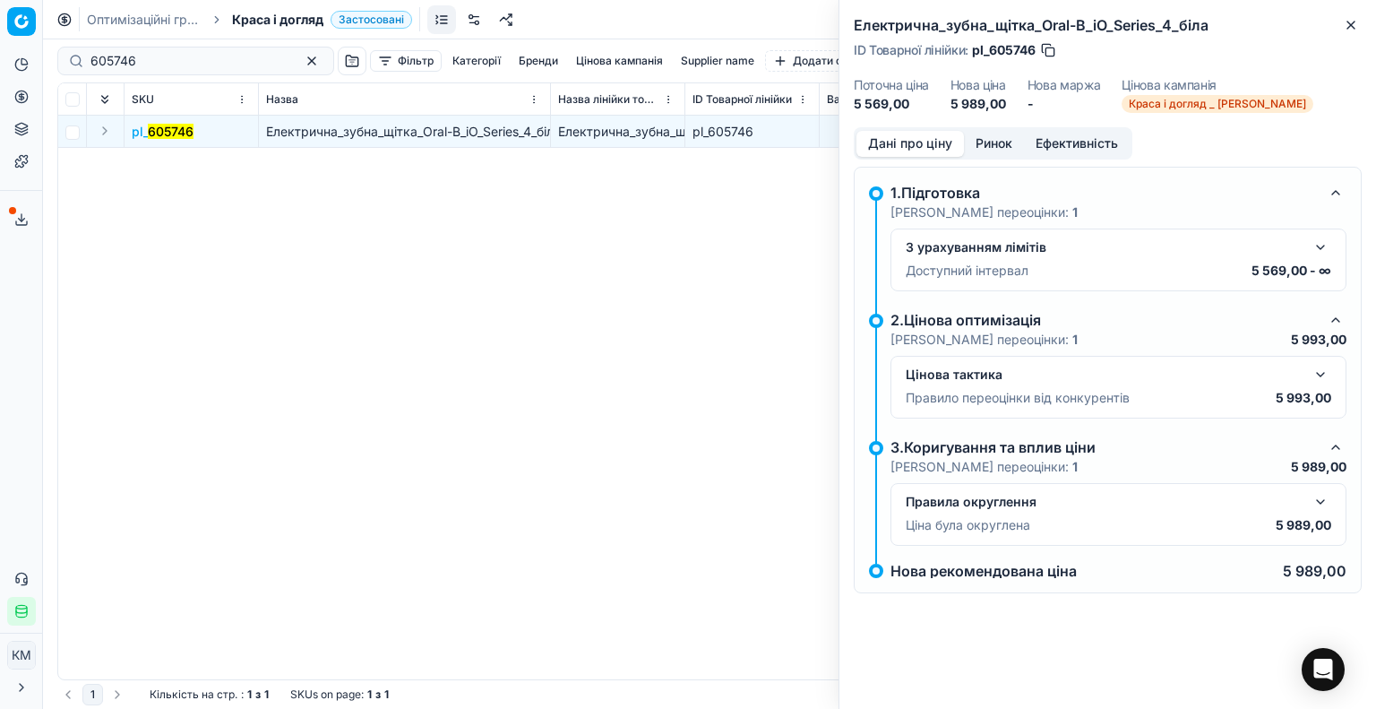
click at [172, 135] on mark "605746" at bounding box center [171, 131] width 46 height 15
click at [1323, 499] on button "button" at bounding box center [1321, 502] width 22 height 22
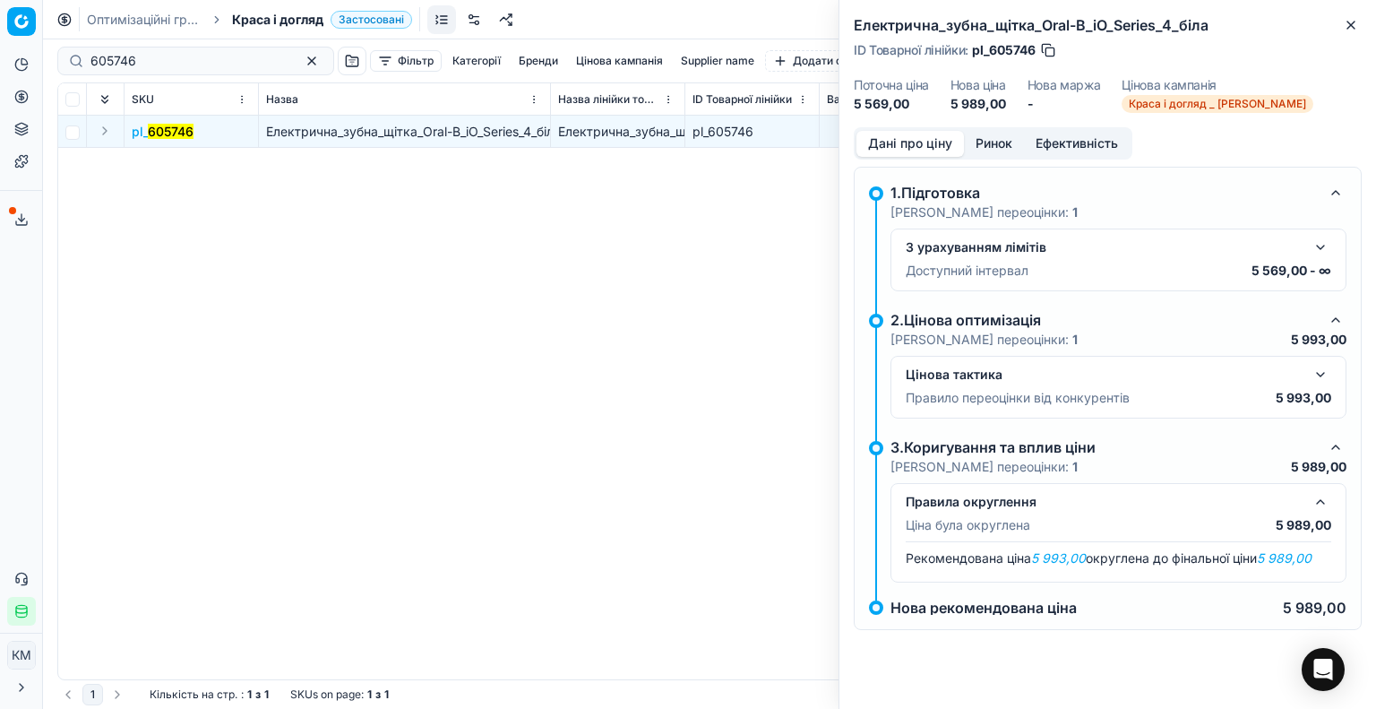
click at [1326, 367] on button "button" at bounding box center [1321, 375] width 22 height 22
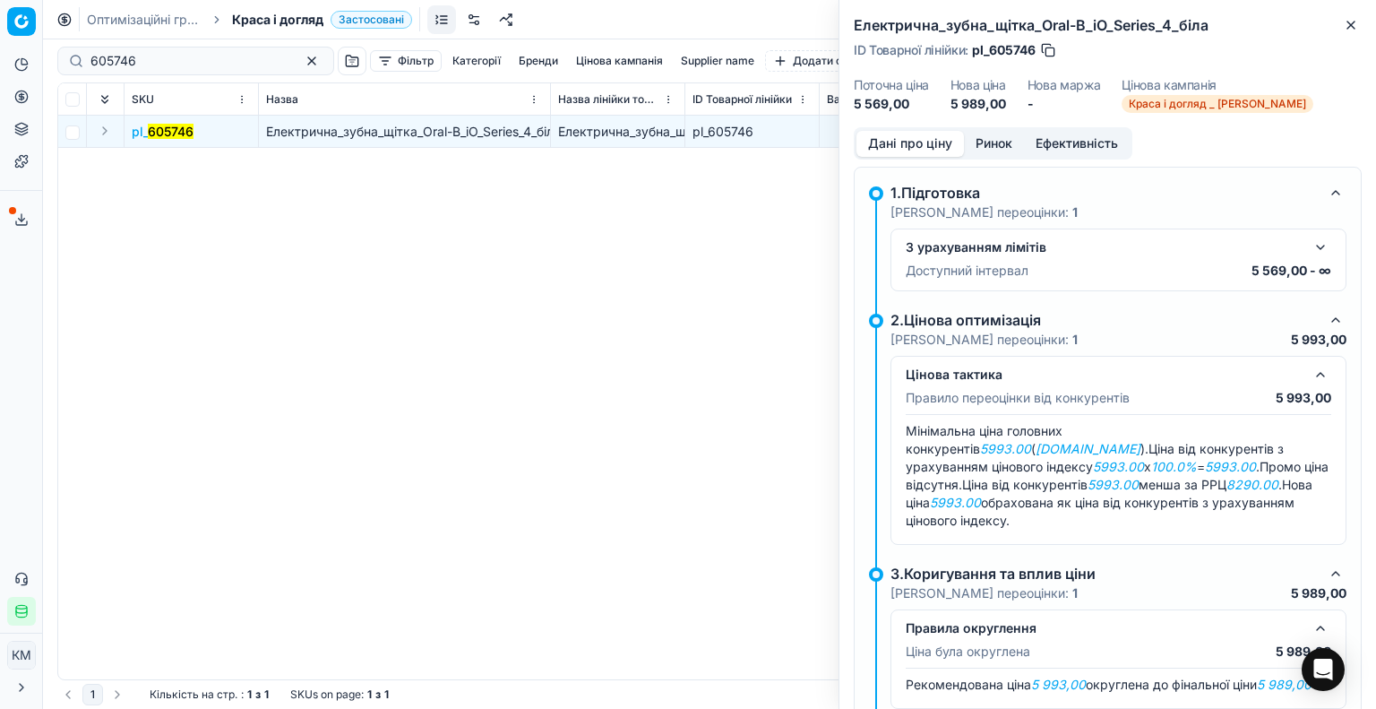
scroll to position [88, 0]
